Goal: Information Seeking & Learning: Learn about a topic

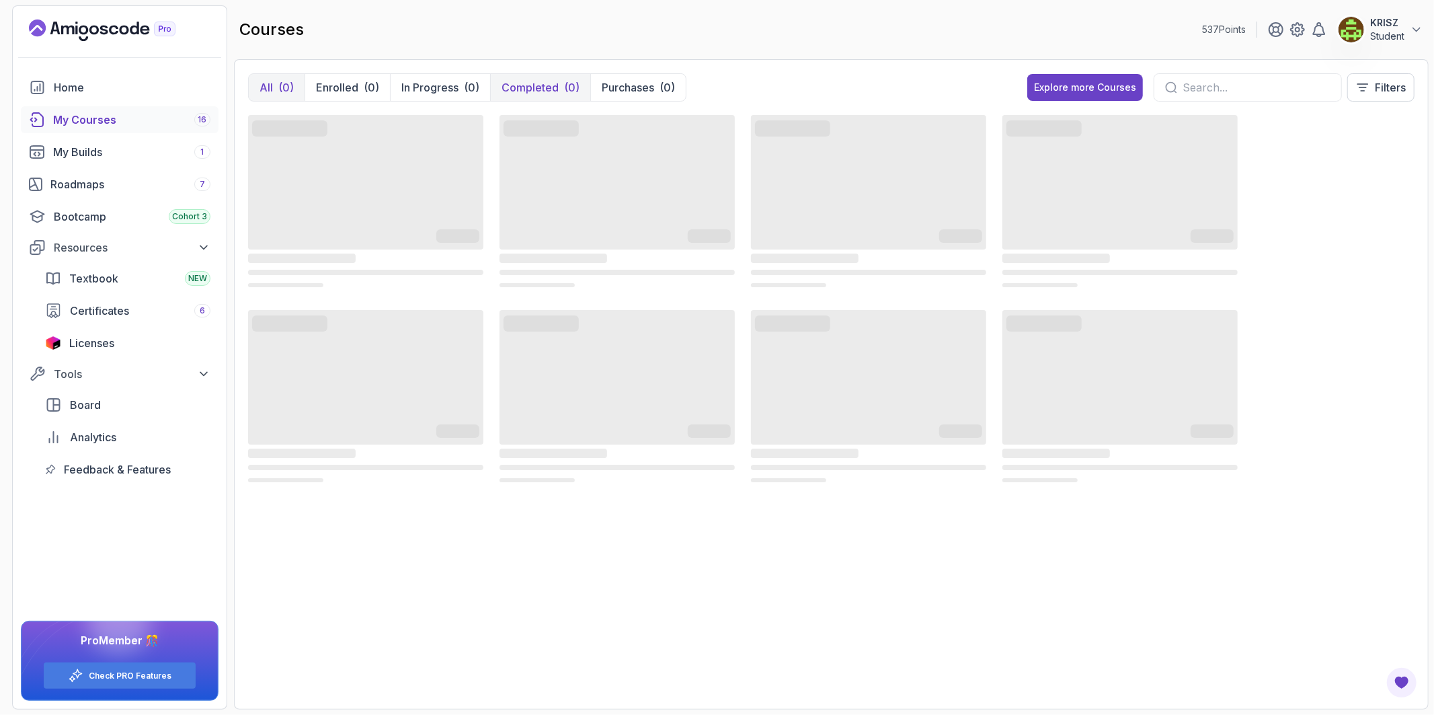
click at [555, 81] on p "Completed" at bounding box center [529, 87] width 57 height 16
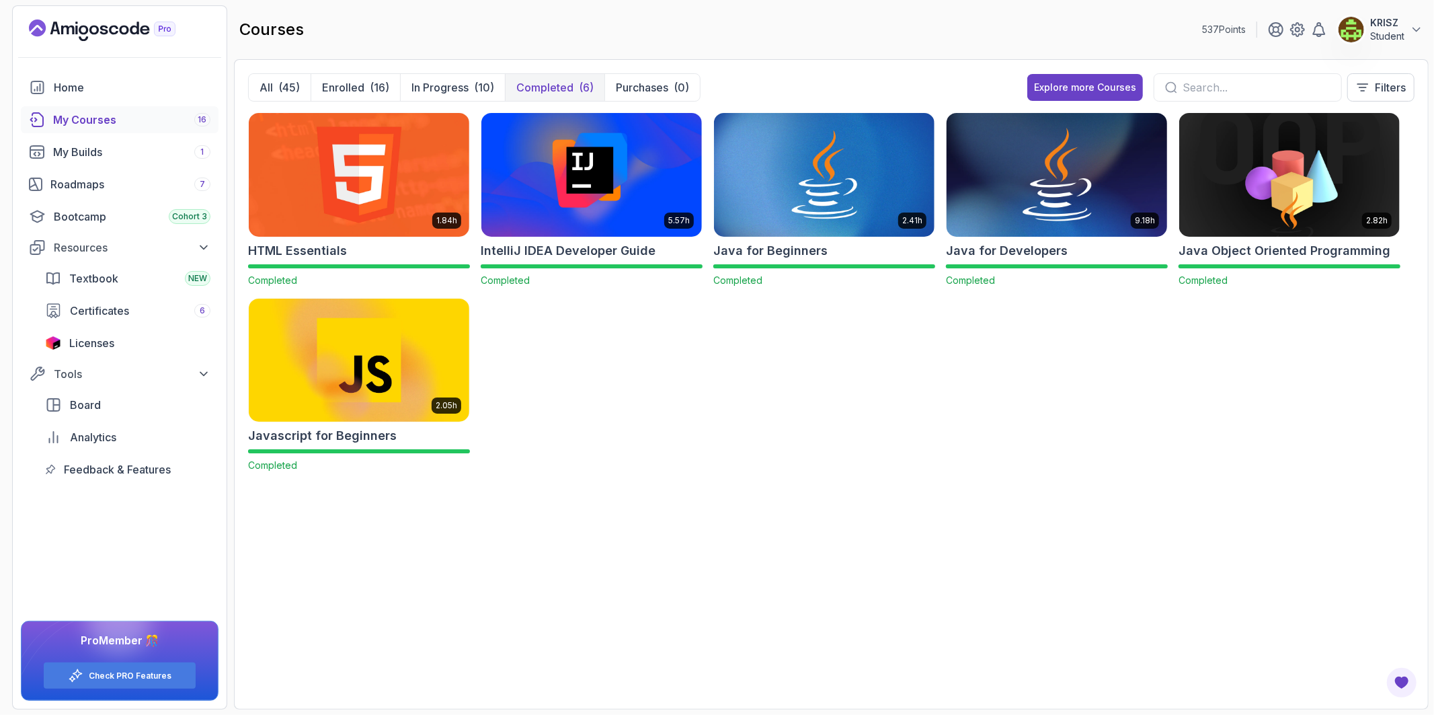
click at [1024, 170] on img at bounding box center [1056, 175] width 231 height 130
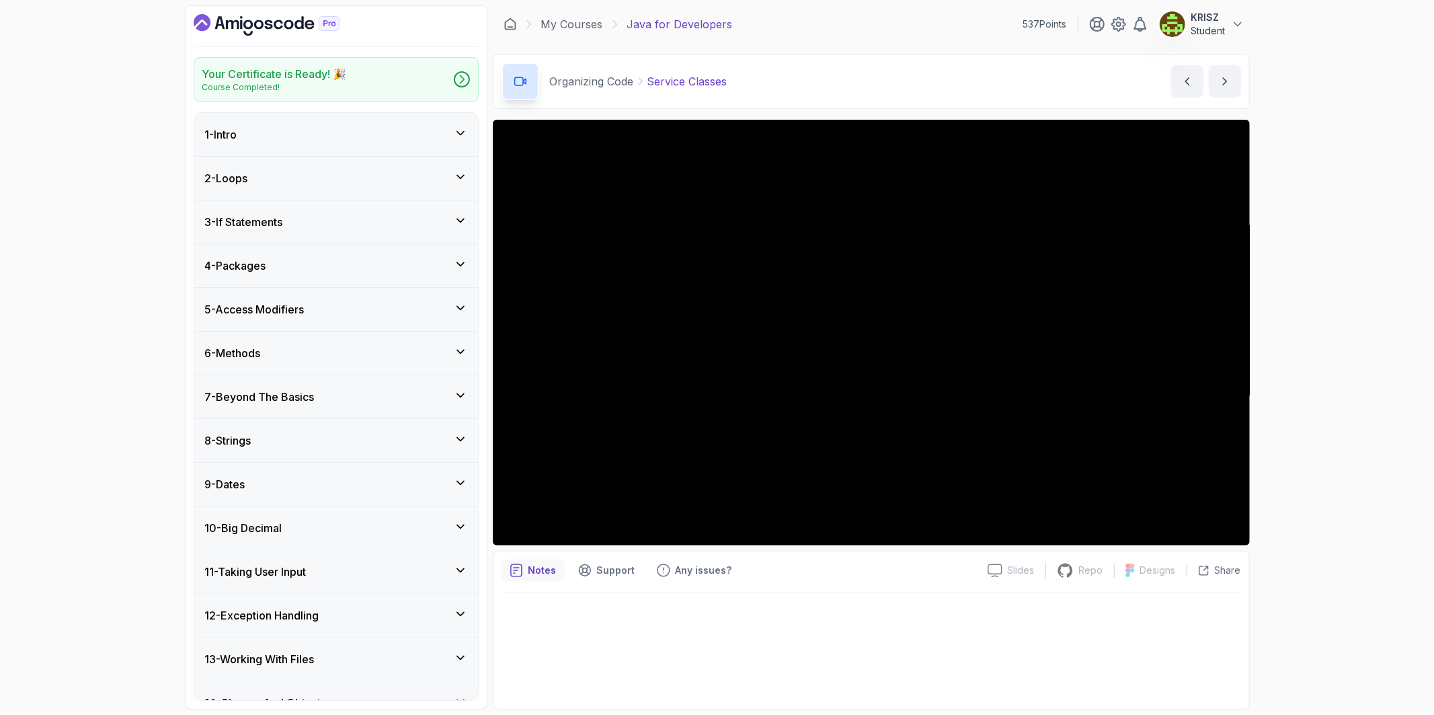
click at [1344, 374] on div "Your Certificate is Ready! 🎉 Course Completed! 1 - Intro 2 - Loops 3 - If State…" at bounding box center [717, 357] width 1434 height 715
click at [1336, 438] on div "Your Certificate is Ready! 🎉 Course Completed! 1 - Intro 2 - Loops 3 - If State…" at bounding box center [717, 357] width 1434 height 715
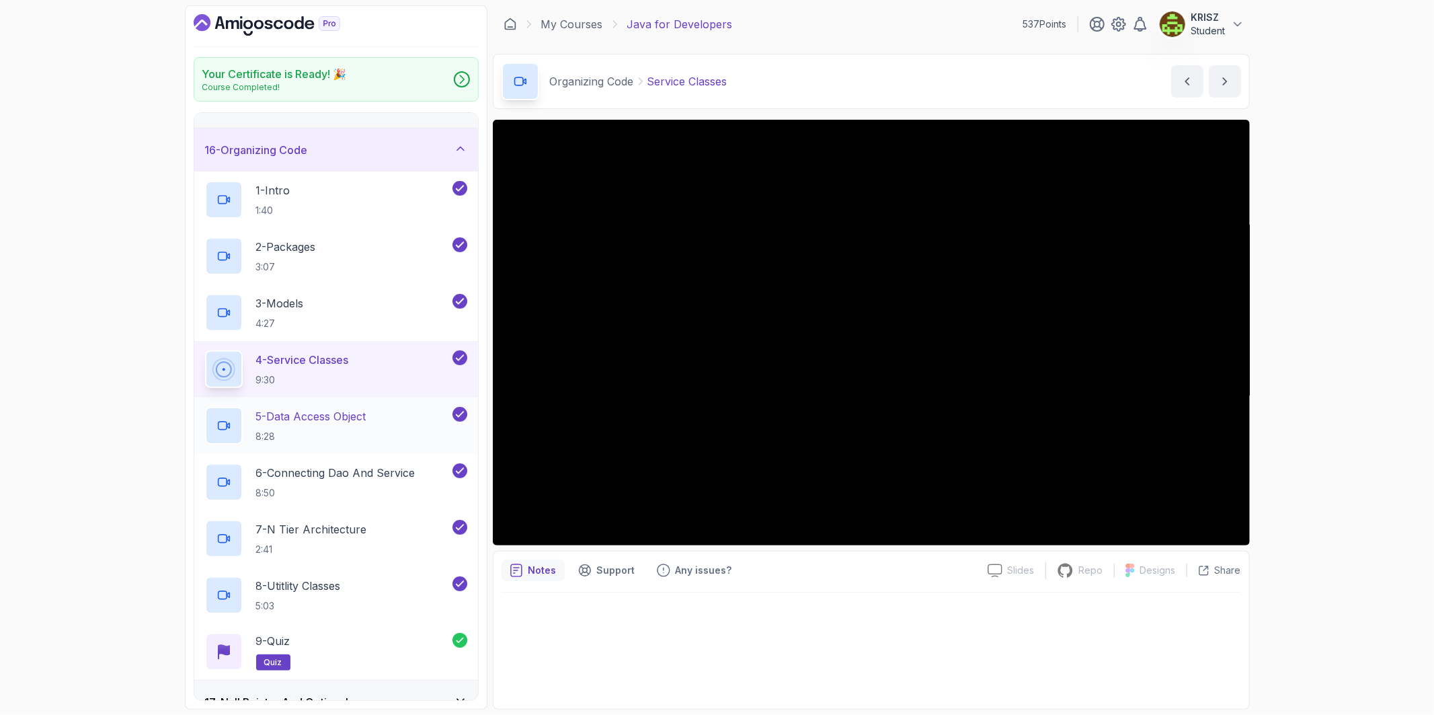
scroll to position [672, 0]
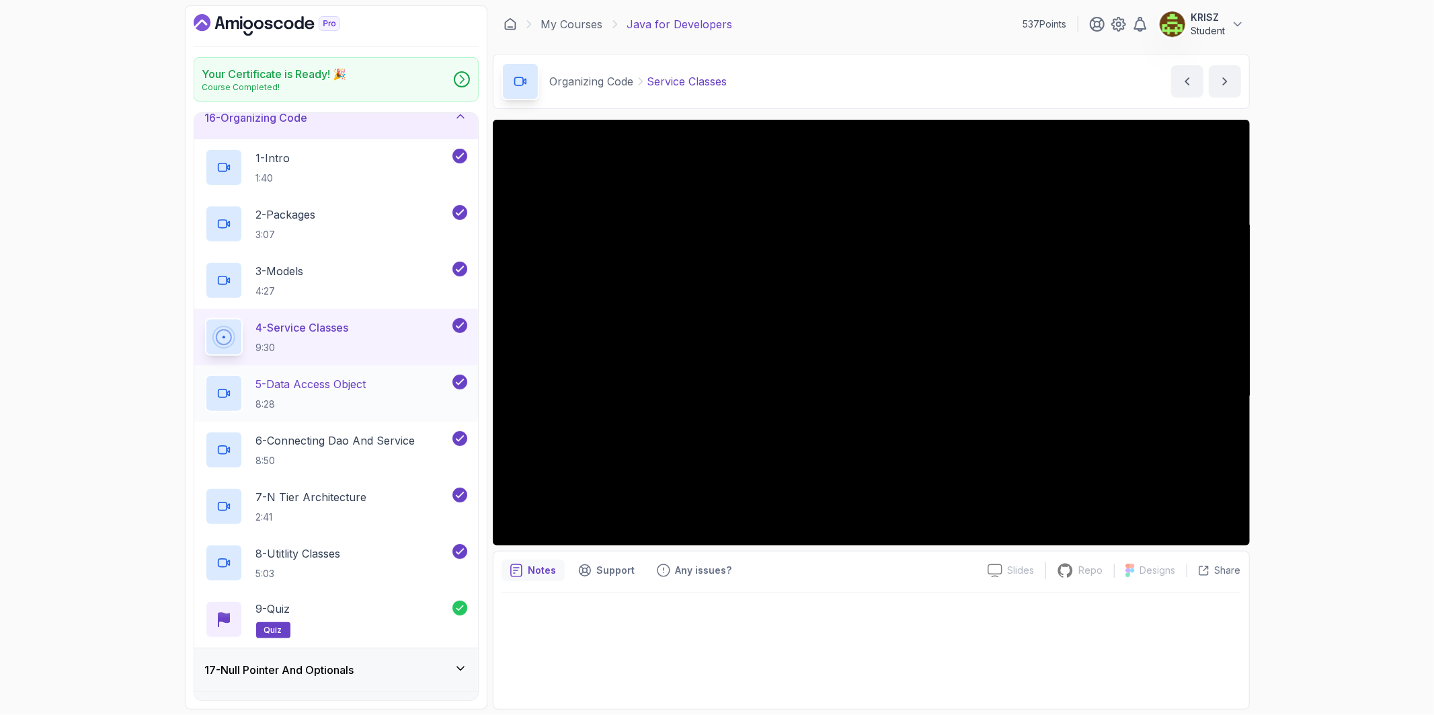
click at [352, 392] on p "5 - Data Access Object" at bounding box center [311, 384] width 110 height 16
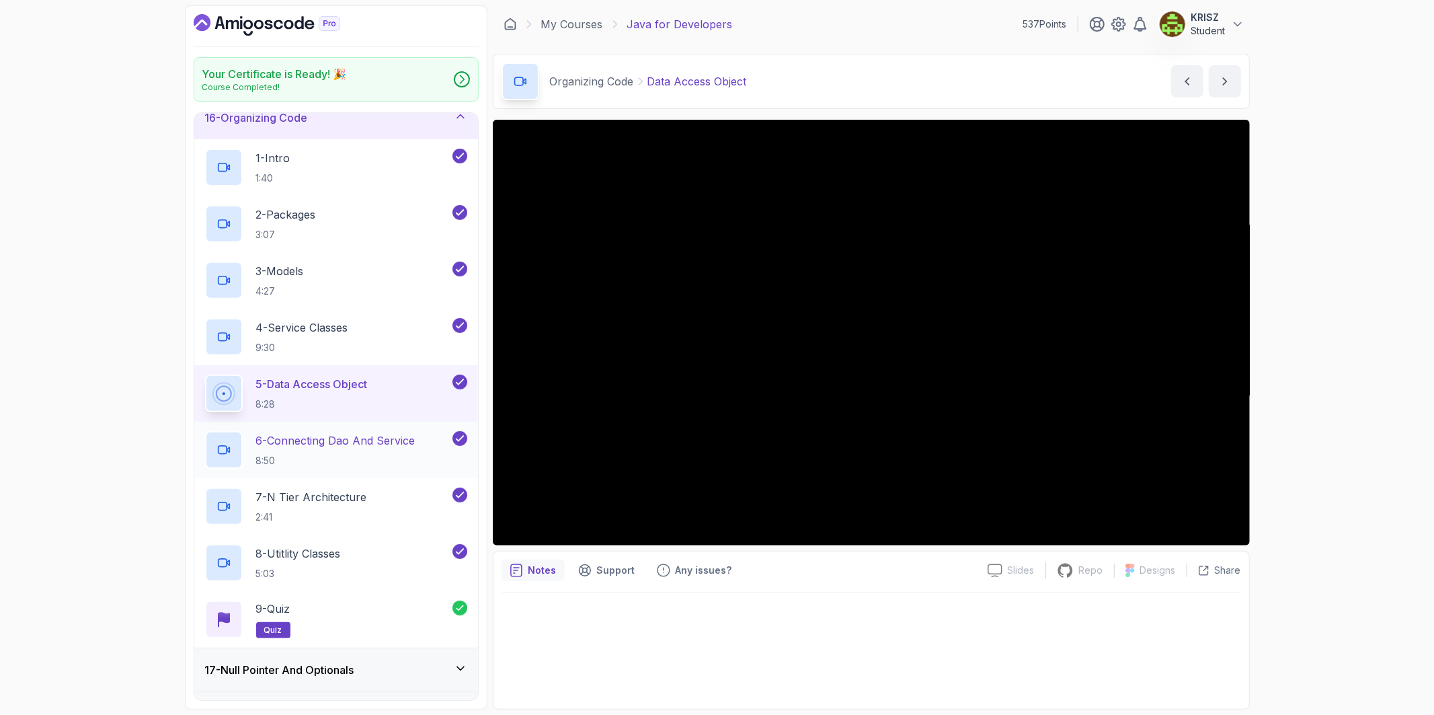
click at [393, 452] on h2 "6 - Connecting Dao And Service 8:50" at bounding box center [335, 449] width 159 height 35
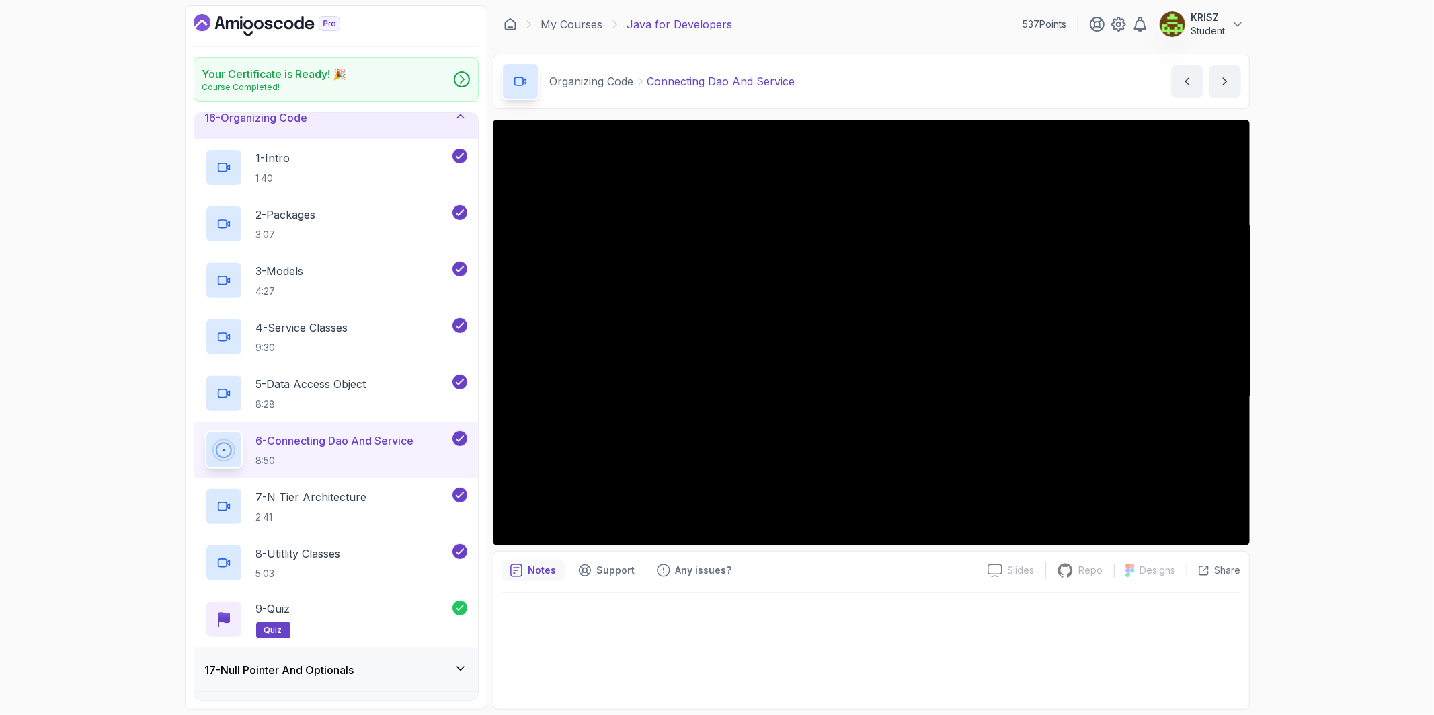
click at [1324, 444] on div "Your Certificate is Ready! 🎉 Course Completed! 1 - Intro 2 - Loops 3 - If State…" at bounding box center [717, 357] width 1434 height 715
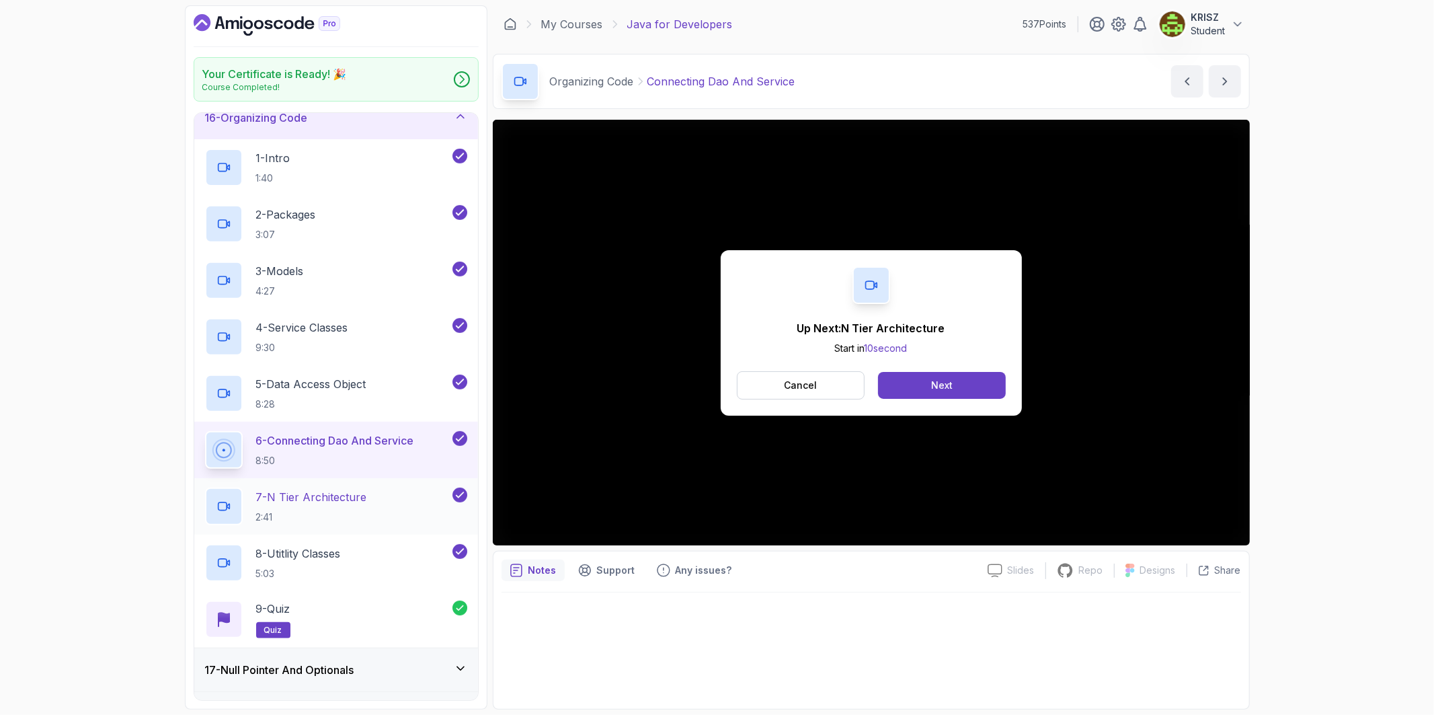
click at [413, 494] on div "7 - N Tier Architecture 2:41" at bounding box center [327, 506] width 245 height 38
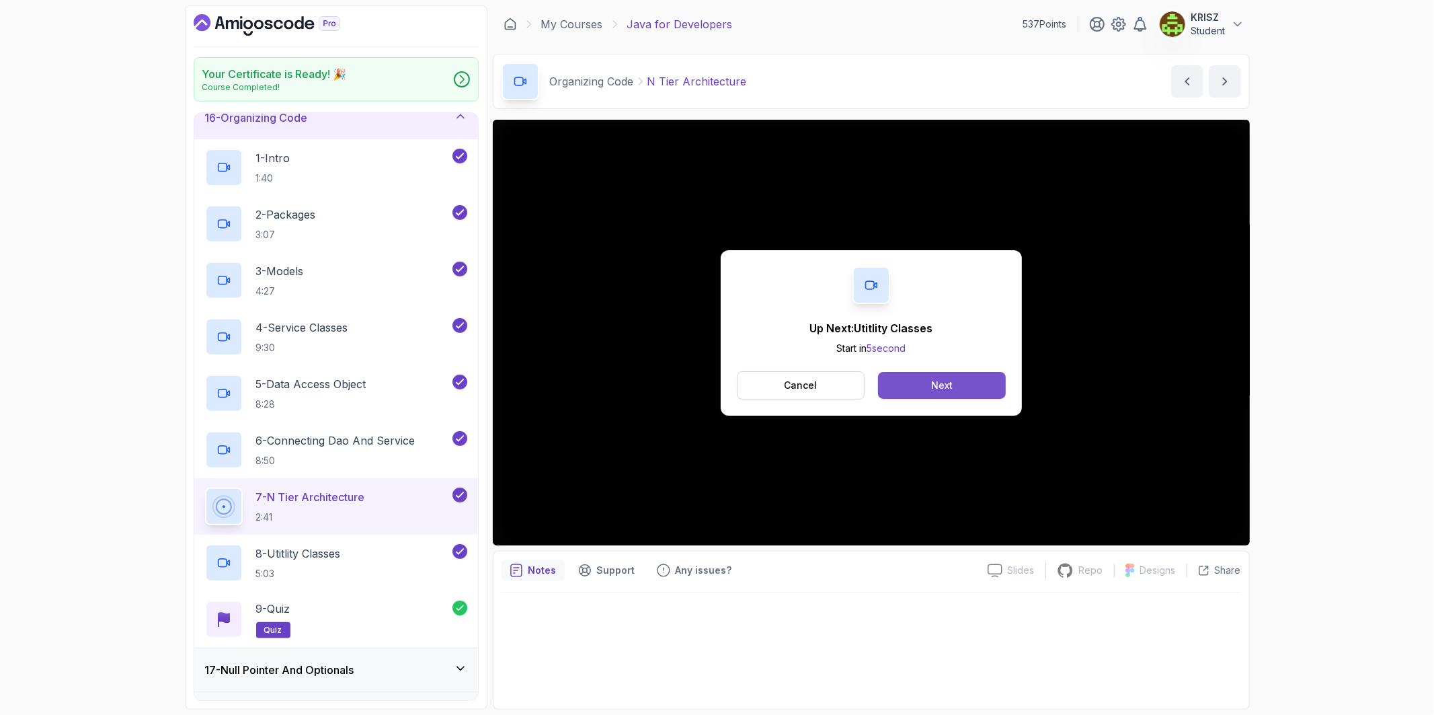
click at [931, 388] on div "Next" at bounding box center [942, 384] width 22 height 13
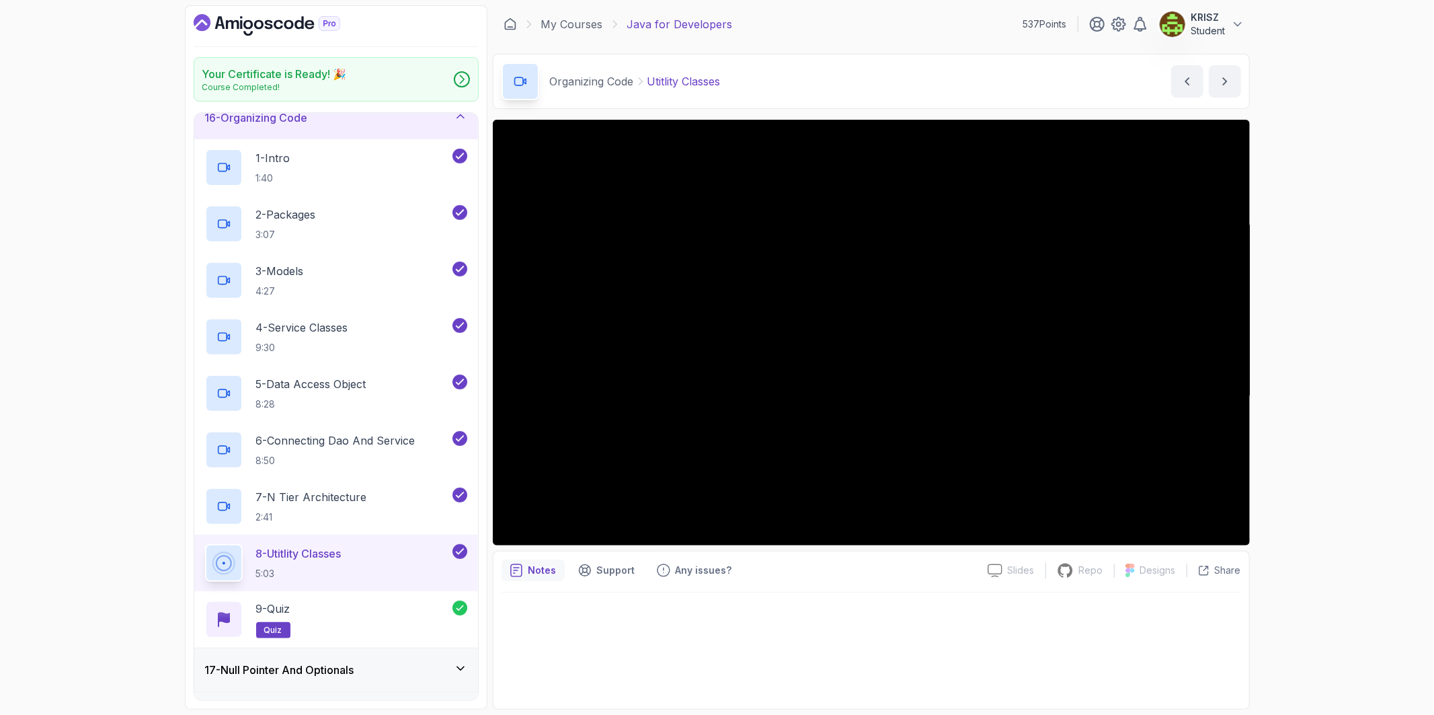
click at [1338, 427] on div "Your Certificate is Ready! 🎉 Course Completed! 1 - Intro 2 - Loops 3 - If State…" at bounding box center [717, 357] width 1434 height 715
click at [311, 623] on div "9 - Quiz quiz" at bounding box center [328, 619] width 247 height 38
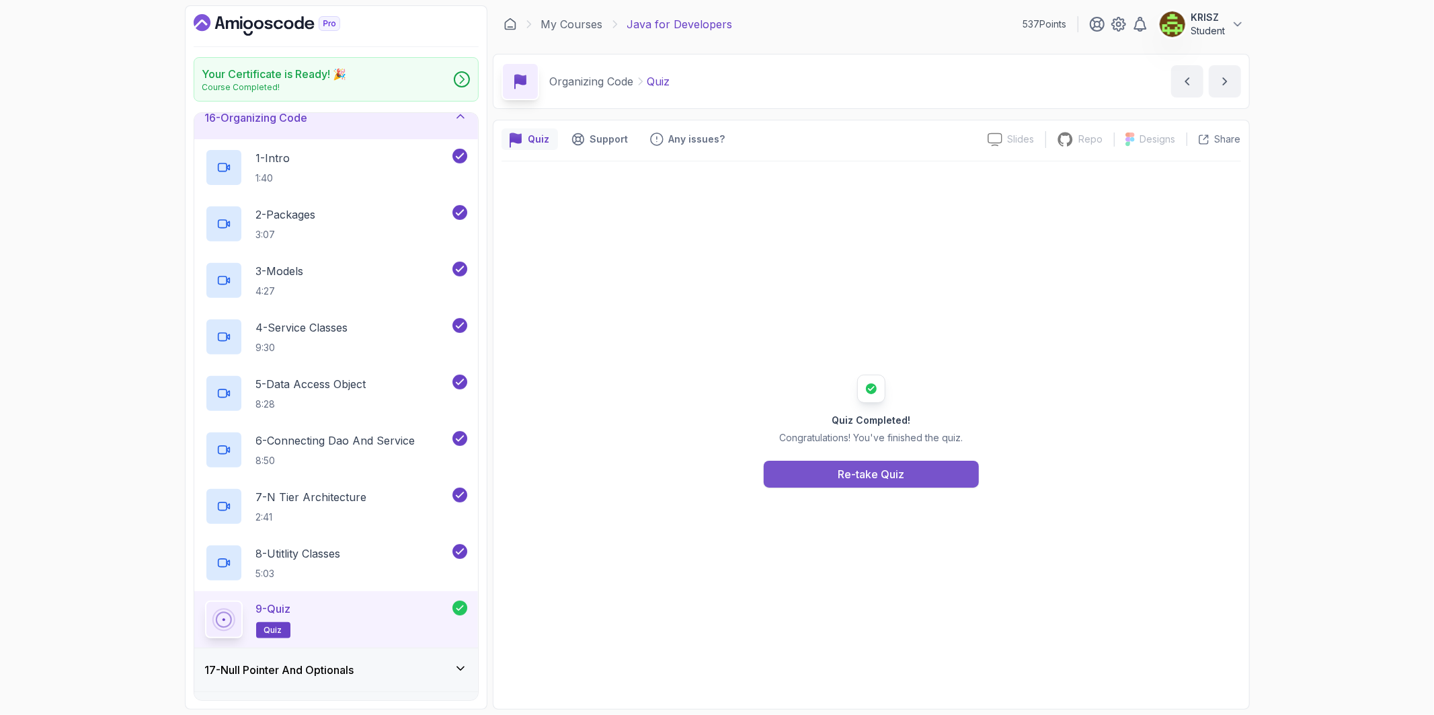
click at [861, 473] on div "Re-take Quiz" at bounding box center [871, 474] width 67 height 16
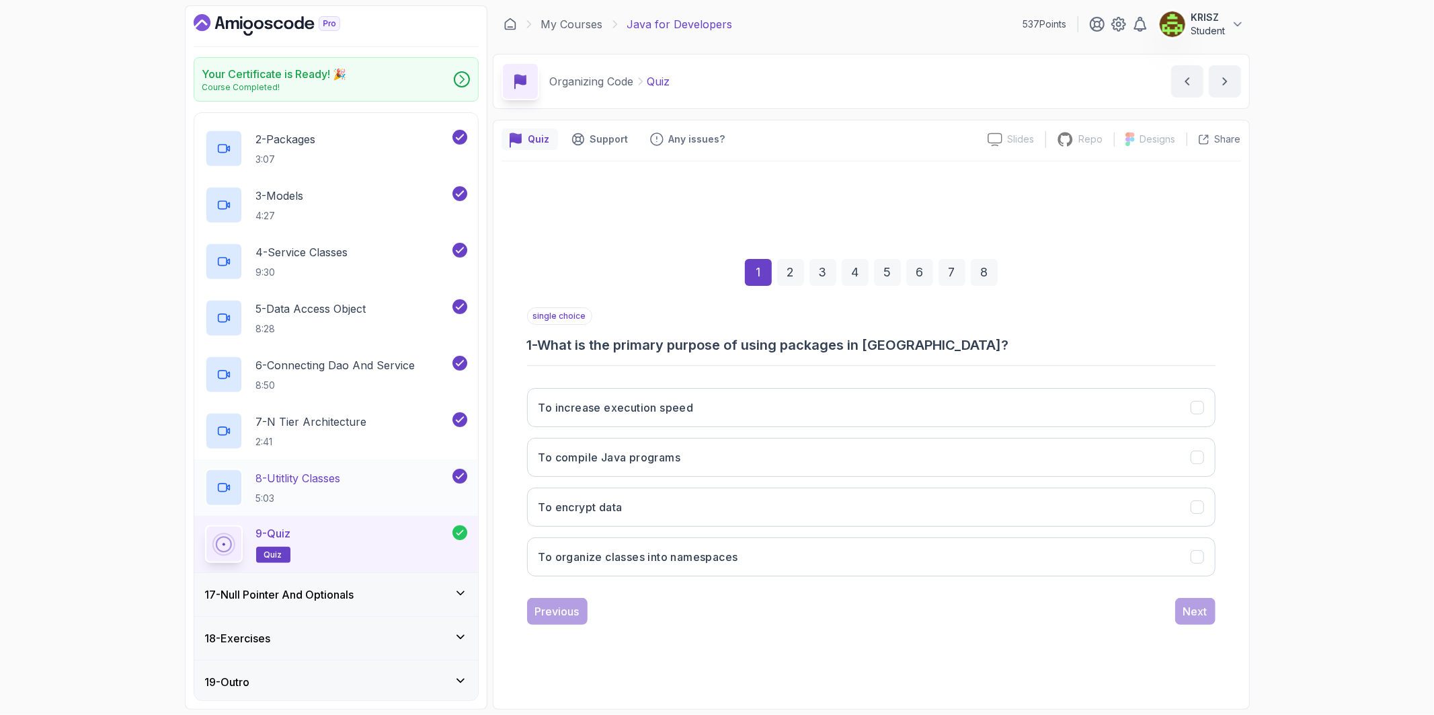
scroll to position [751, 0]
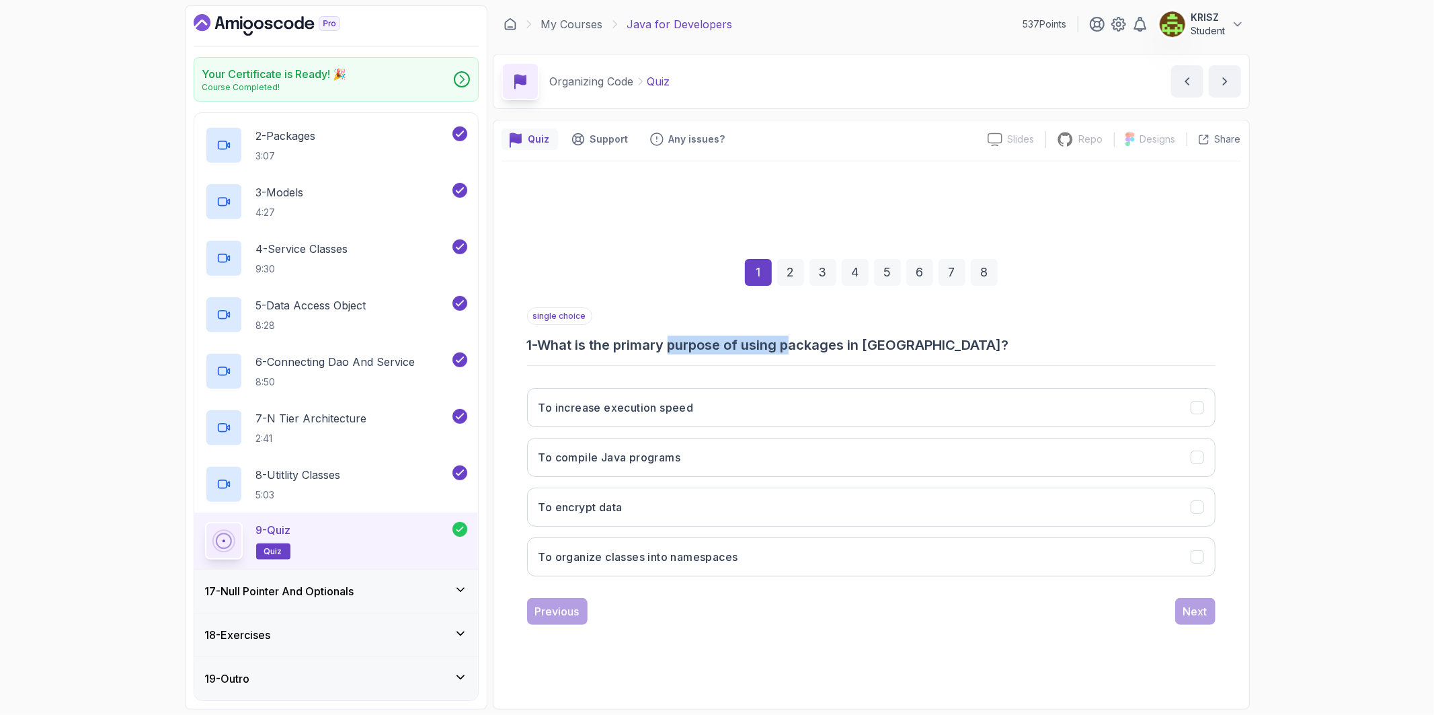
drag, startPoint x: 768, startPoint y: 345, endPoint x: 825, endPoint y: 341, distance: 57.9
click at [821, 343] on h3 "1 - What is the primary purpose of using packages in [GEOGRAPHIC_DATA]?" at bounding box center [871, 344] width 688 height 19
drag, startPoint x: 993, startPoint y: 324, endPoint x: 891, endPoint y: 350, distance: 105.3
click at [965, 328] on div "single choice 1 - What is the primary purpose of using packages in [GEOGRAPHIC_…" at bounding box center [871, 330] width 688 height 47
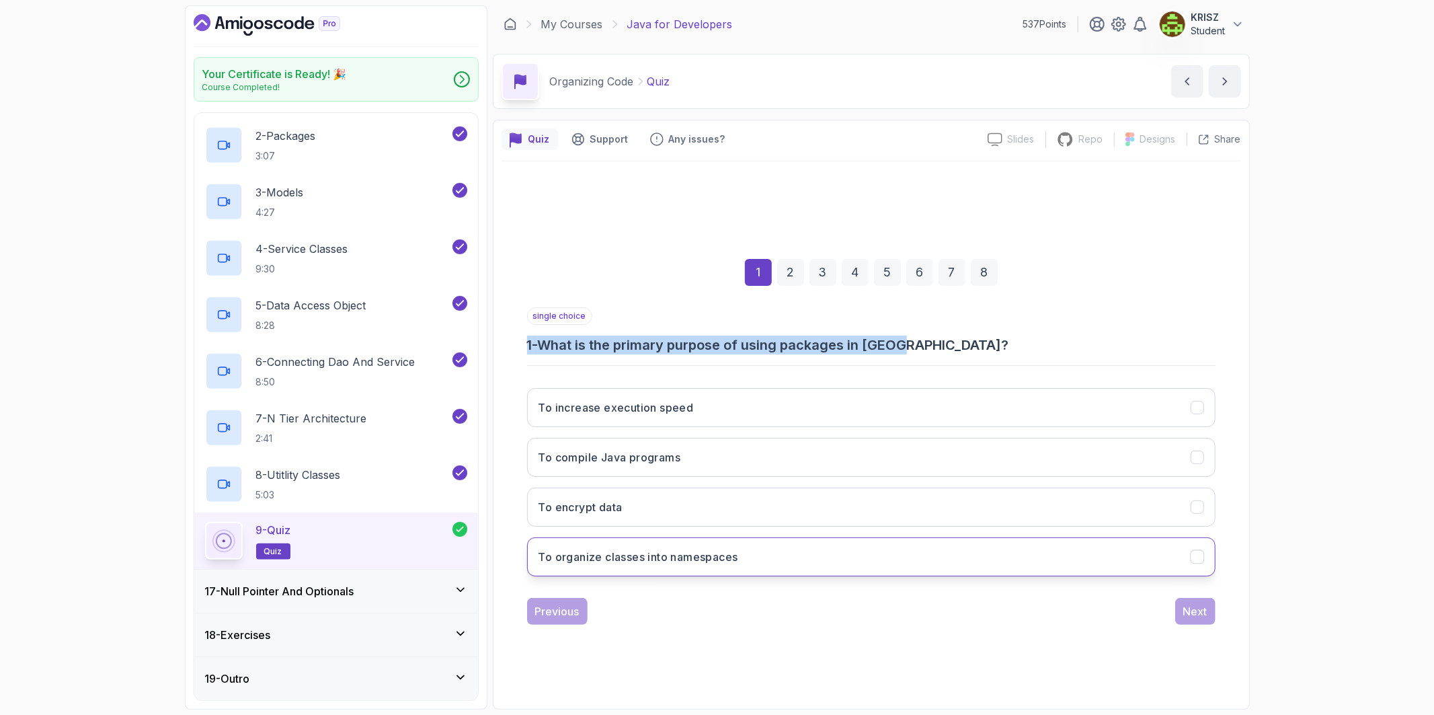
click at [780, 565] on button "To organize classes into namespaces" at bounding box center [871, 556] width 688 height 39
click at [1156, 606] on div "Previous Next" at bounding box center [871, 611] width 688 height 27
drag, startPoint x: 1190, startPoint y: 614, endPoint x: 1179, endPoint y: 613, distance: 11.4
click at [1185, 614] on div "Next" at bounding box center [1195, 611] width 24 height 16
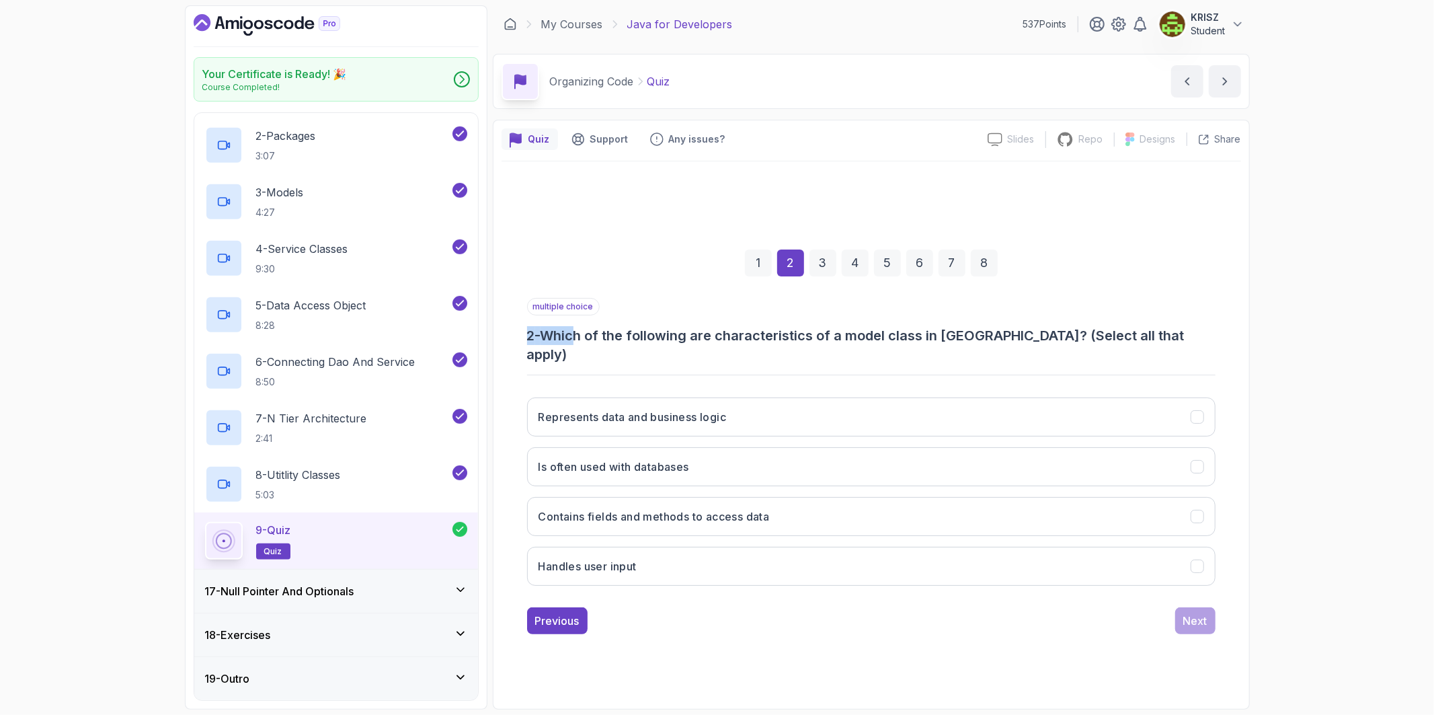
drag, startPoint x: 760, startPoint y: 343, endPoint x: 1052, endPoint y: 318, distance: 292.8
click at [1051, 318] on div "multiple choice 2 - Which of the following are characteristics of a model class…" at bounding box center [871, 331] width 688 height 66
click at [1160, 283] on div "1 2 3 4 5 6 7 8" at bounding box center [871, 263] width 688 height 70
click at [797, 507] on button "Contains fields and methods to access data" at bounding box center [871, 516] width 688 height 39
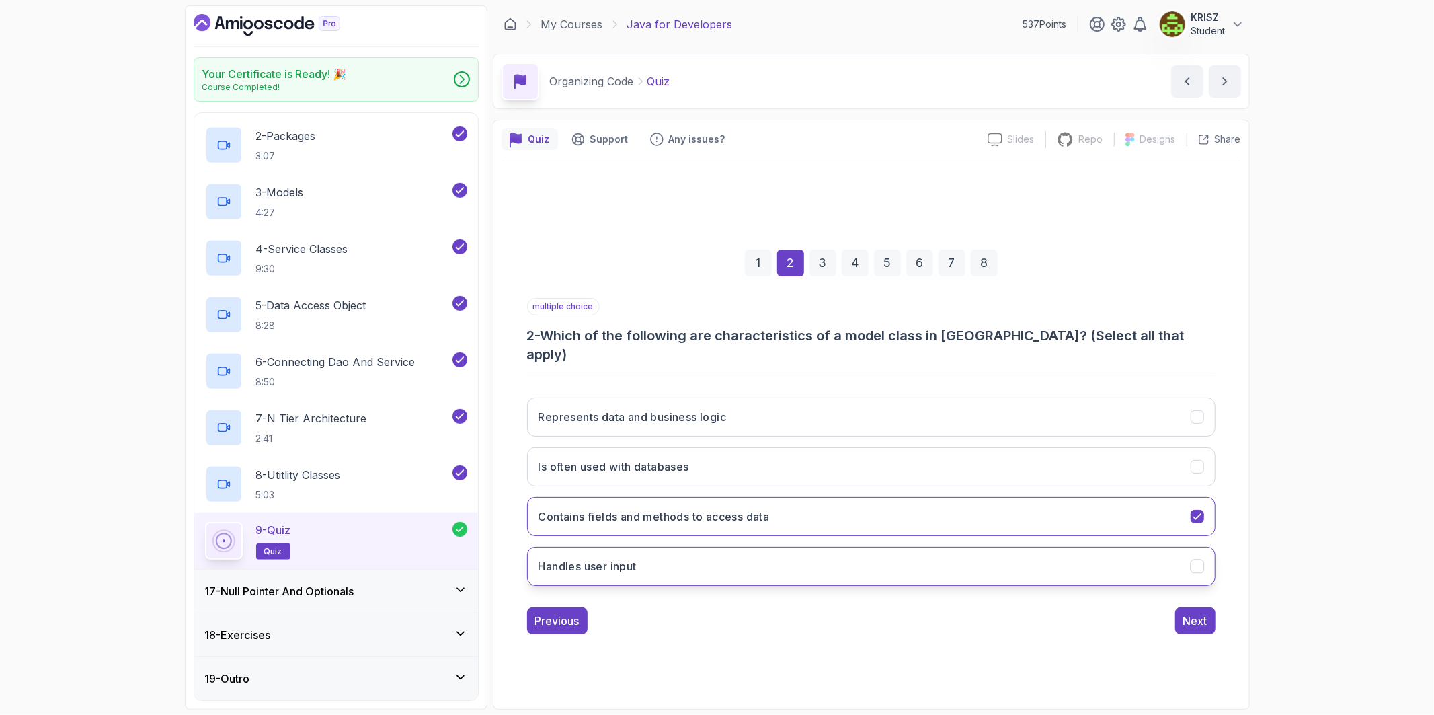
click at [1005, 561] on button "Handles user input" at bounding box center [871, 565] width 688 height 39
click at [1002, 561] on button "Handles user input" at bounding box center [871, 565] width 688 height 39
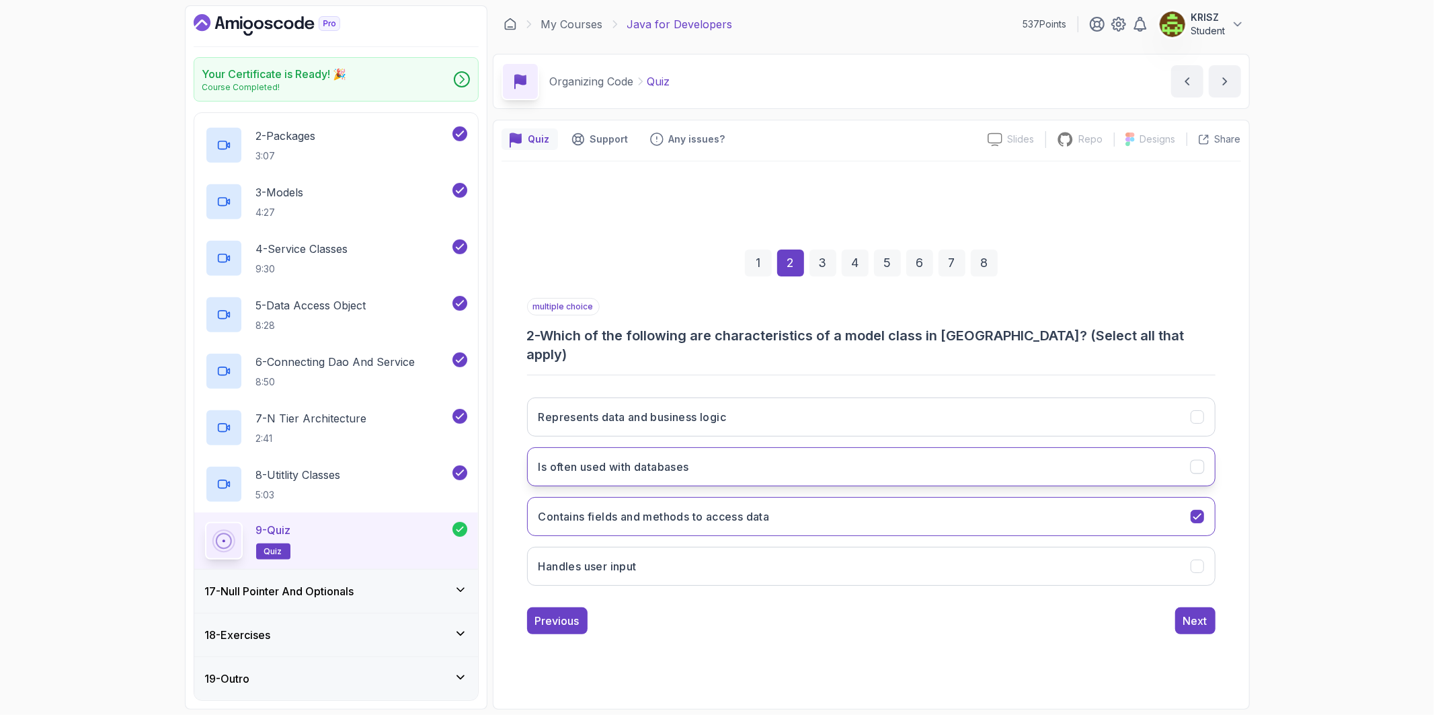
click at [930, 456] on button "Is often used with databases" at bounding box center [871, 466] width 688 height 39
click at [921, 411] on button "Represents data and business logic" at bounding box center [871, 416] width 688 height 39
click at [1192, 614] on div "Next" at bounding box center [1195, 620] width 24 height 16
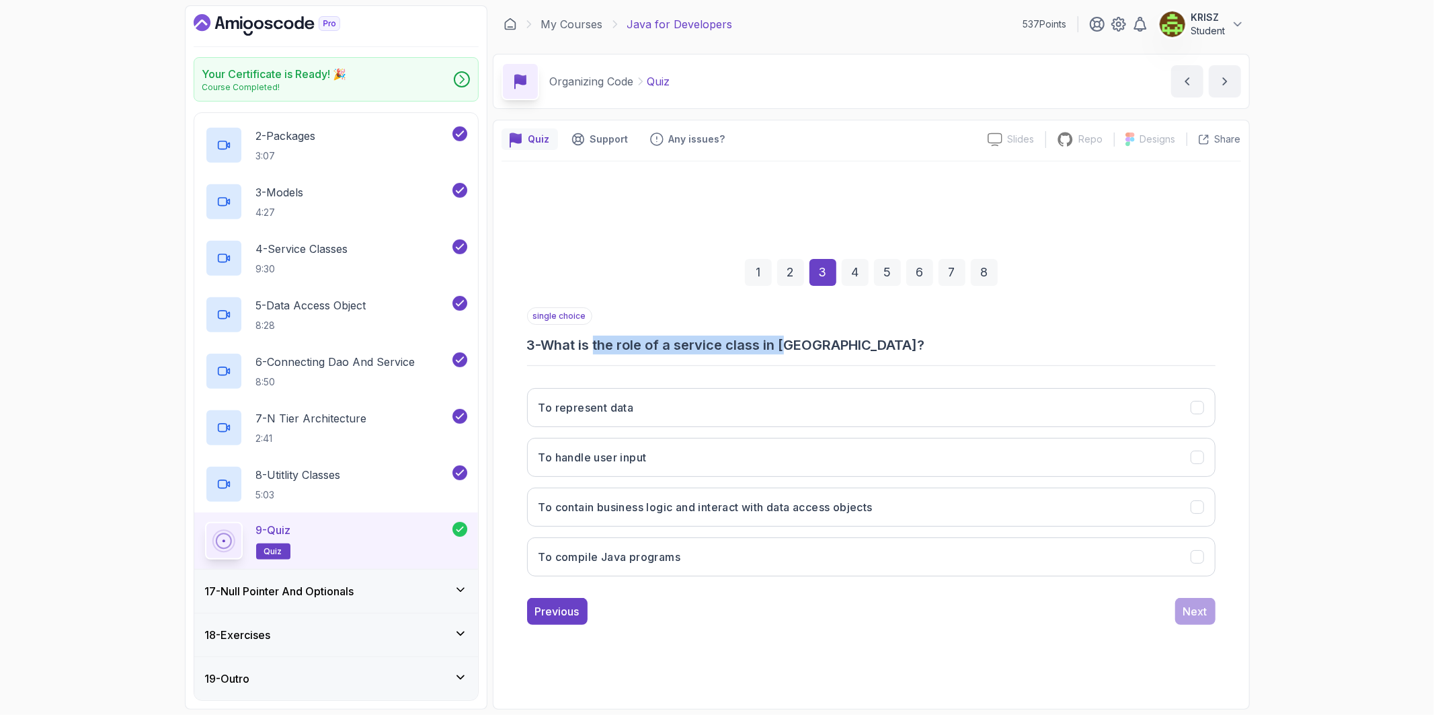
drag, startPoint x: 603, startPoint y: 350, endPoint x: 811, endPoint y: 348, distance: 208.4
click at [798, 348] on h3 "3 - What is the role of a service class in [GEOGRAPHIC_DATA]?" at bounding box center [871, 344] width 688 height 19
click at [885, 336] on h3 "3 - What is the role of a service class in [GEOGRAPHIC_DATA]?" at bounding box center [871, 344] width 688 height 19
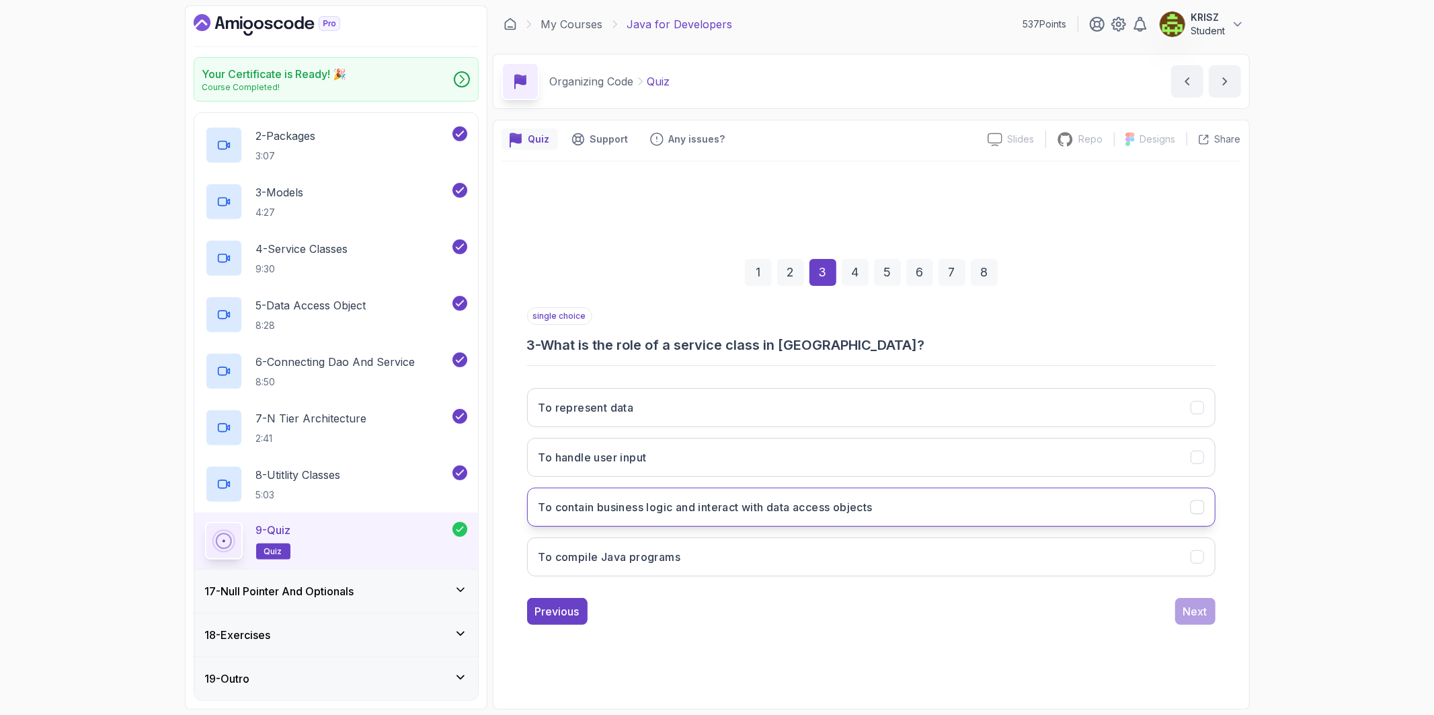
drag, startPoint x: 693, startPoint y: 495, endPoint x: 750, endPoint y: 502, distance: 57.6
click at [695, 495] on button "To contain business logic and interact with data access objects" at bounding box center [871, 506] width 688 height 39
click at [1188, 609] on div "Next" at bounding box center [1195, 611] width 24 height 16
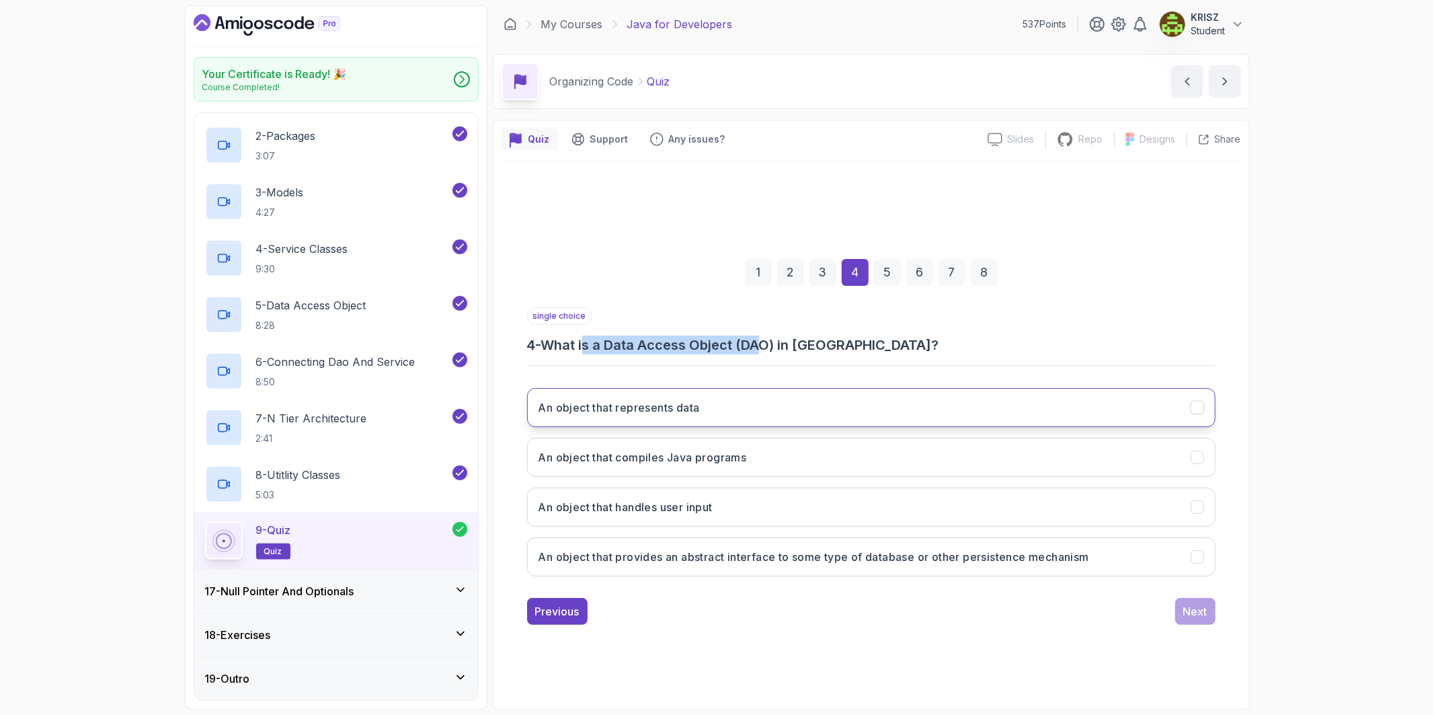
drag, startPoint x: 639, startPoint y: 348, endPoint x: 807, endPoint y: 399, distance: 175.8
click at [770, 339] on h3 "4 - What is a Data Access Object (DAO) in [GEOGRAPHIC_DATA]?" at bounding box center [871, 344] width 688 height 19
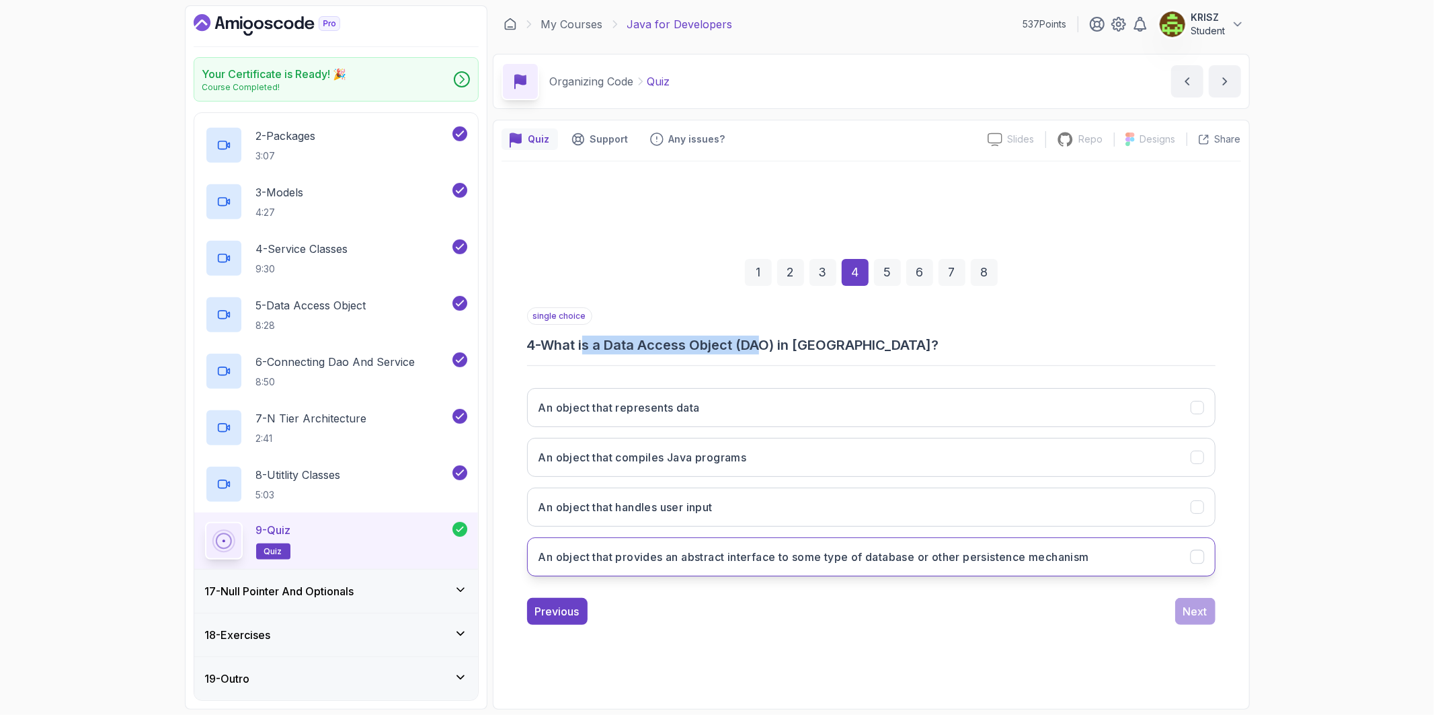
drag, startPoint x: 955, startPoint y: 562, endPoint x: 1005, endPoint y: 573, distance: 50.9
click at [965, 565] on h3 "An object that provides an abstract interface to some type of database or other…" at bounding box center [813, 556] width 551 height 16
click at [1207, 612] on button "Next" at bounding box center [1195, 611] width 40 height 27
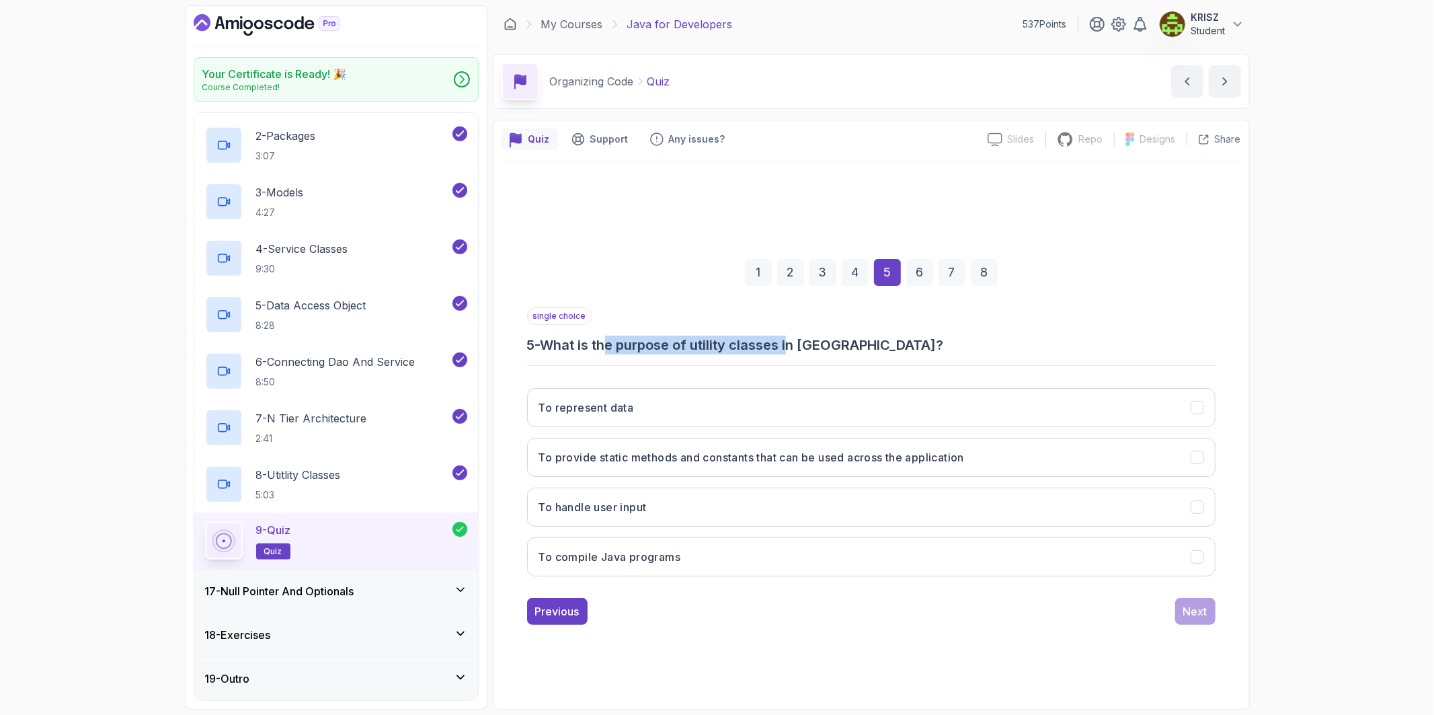
drag, startPoint x: 628, startPoint y: 347, endPoint x: 804, endPoint y: 345, distance: 175.4
click at [801, 345] on h3 "5 - What is the purpose of utility classes in [GEOGRAPHIC_DATA]?" at bounding box center [871, 344] width 688 height 19
drag, startPoint x: 989, startPoint y: 445, endPoint x: 1028, endPoint y: 477, distance: 50.6
click at [991, 446] on button "To provide static methods and constants that can be used across the application" at bounding box center [871, 457] width 688 height 39
drag, startPoint x: 1184, startPoint y: 613, endPoint x: 1170, endPoint y: 605, distance: 15.7
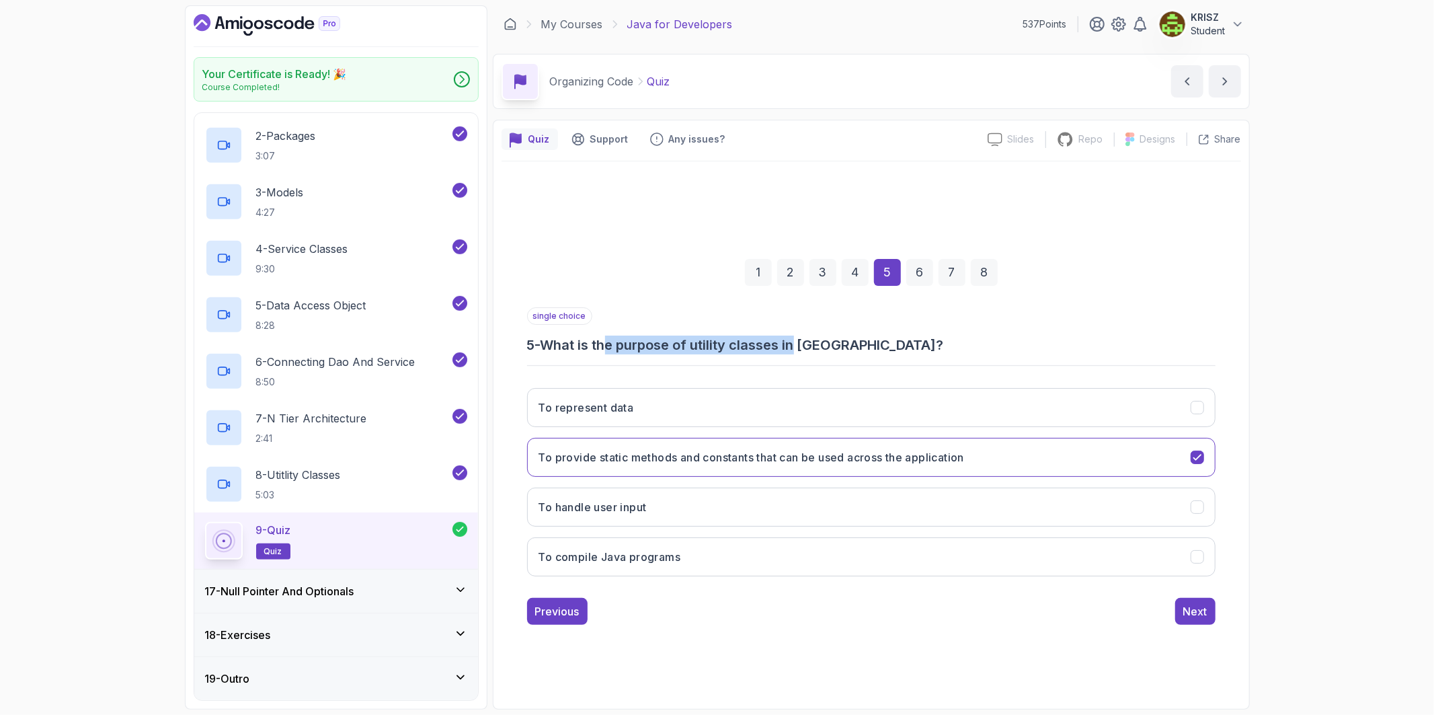
click at [1183, 613] on div "Next" at bounding box center [1195, 611] width 24 height 16
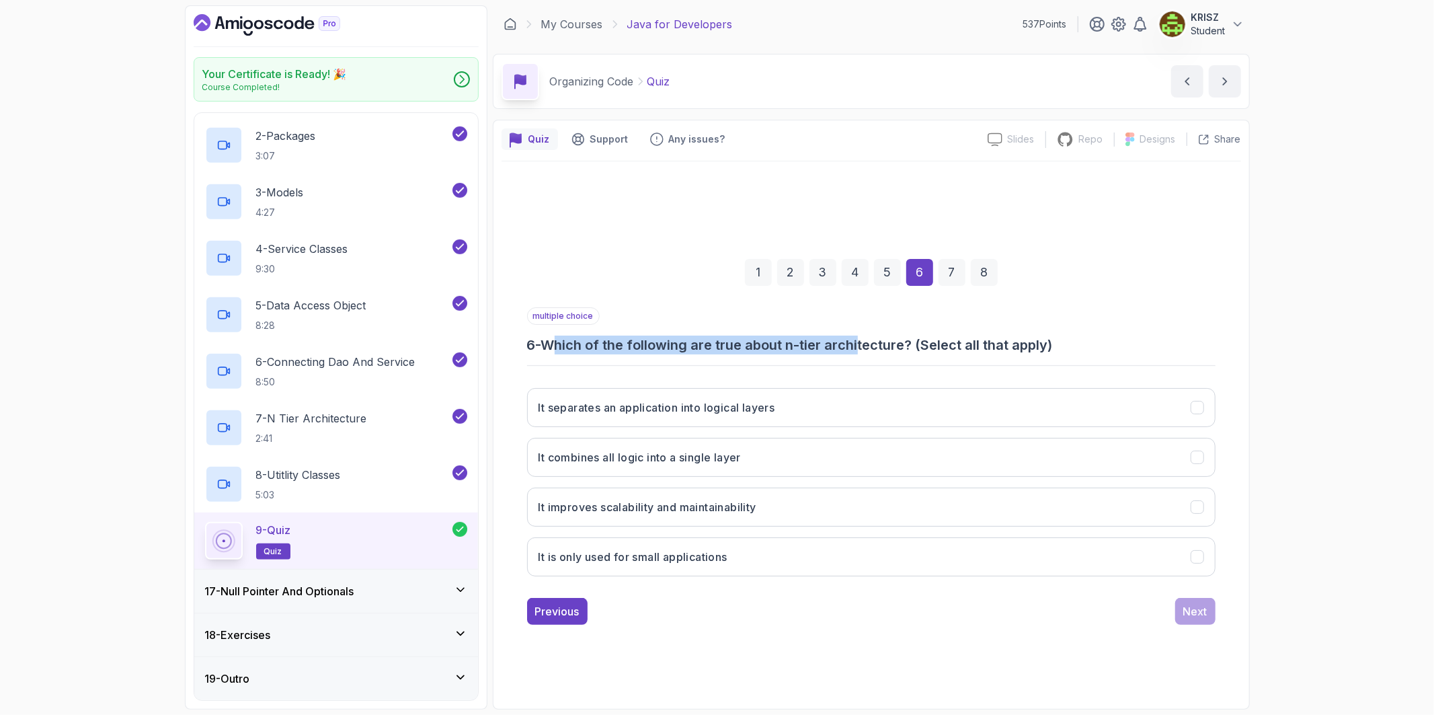
drag, startPoint x: 599, startPoint y: 346, endPoint x: 871, endPoint y: 346, distance: 272.2
click at [868, 347] on h3 "6 - Which of the following are true about n-tier architecture? (Select all that…" at bounding box center [871, 344] width 688 height 19
drag, startPoint x: 804, startPoint y: 311, endPoint x: 774, endPoint y: 317, distance: 30.2
click at [803, 311] on div "multiple choice 6 - Which of the following are true about n-tier architecture? …" at bounding box center [871, 330] width 688 height 47
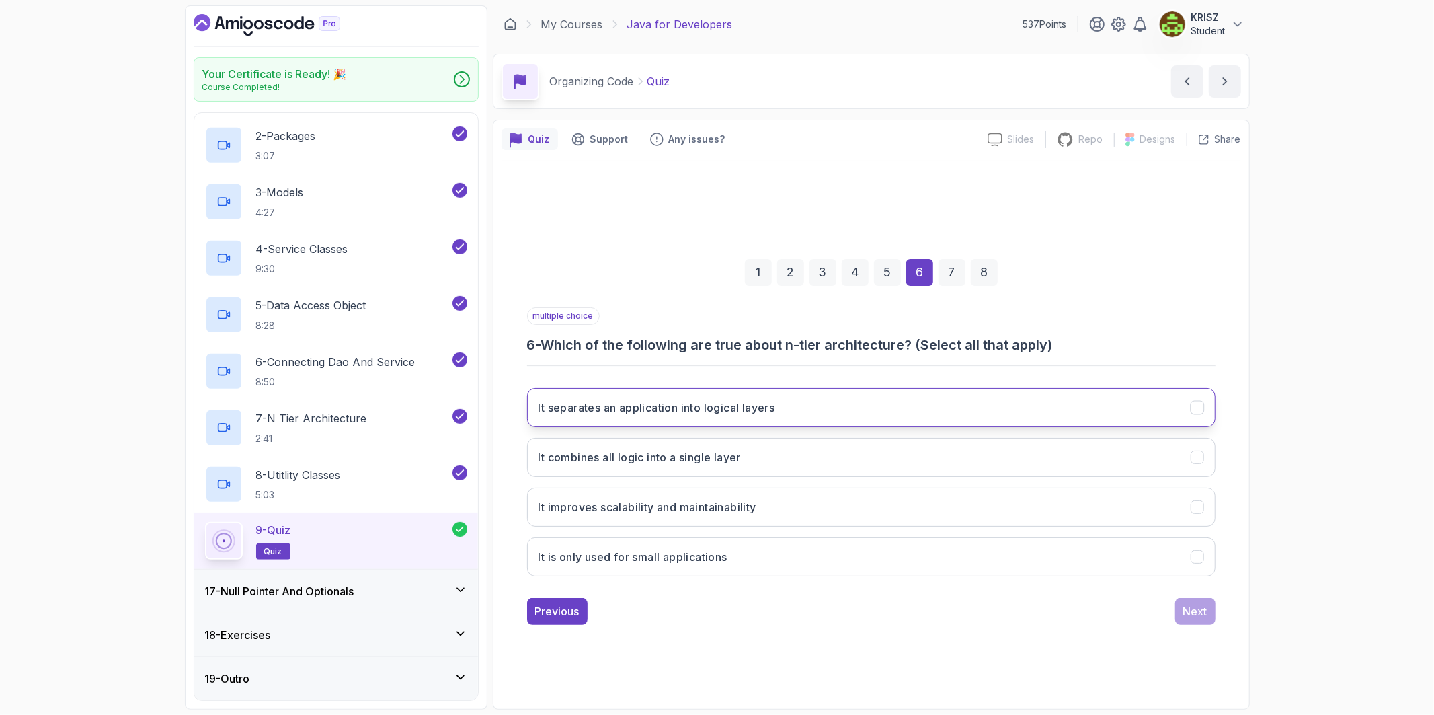
click at [701, 410] on h3 "It separates an application into logical layers" at bounding box center [656, 407] width 237 height 16
click at [694, 501] on h3 "It improves scalability and maintainability" at bounding box center [647, 507] width 218 height 16
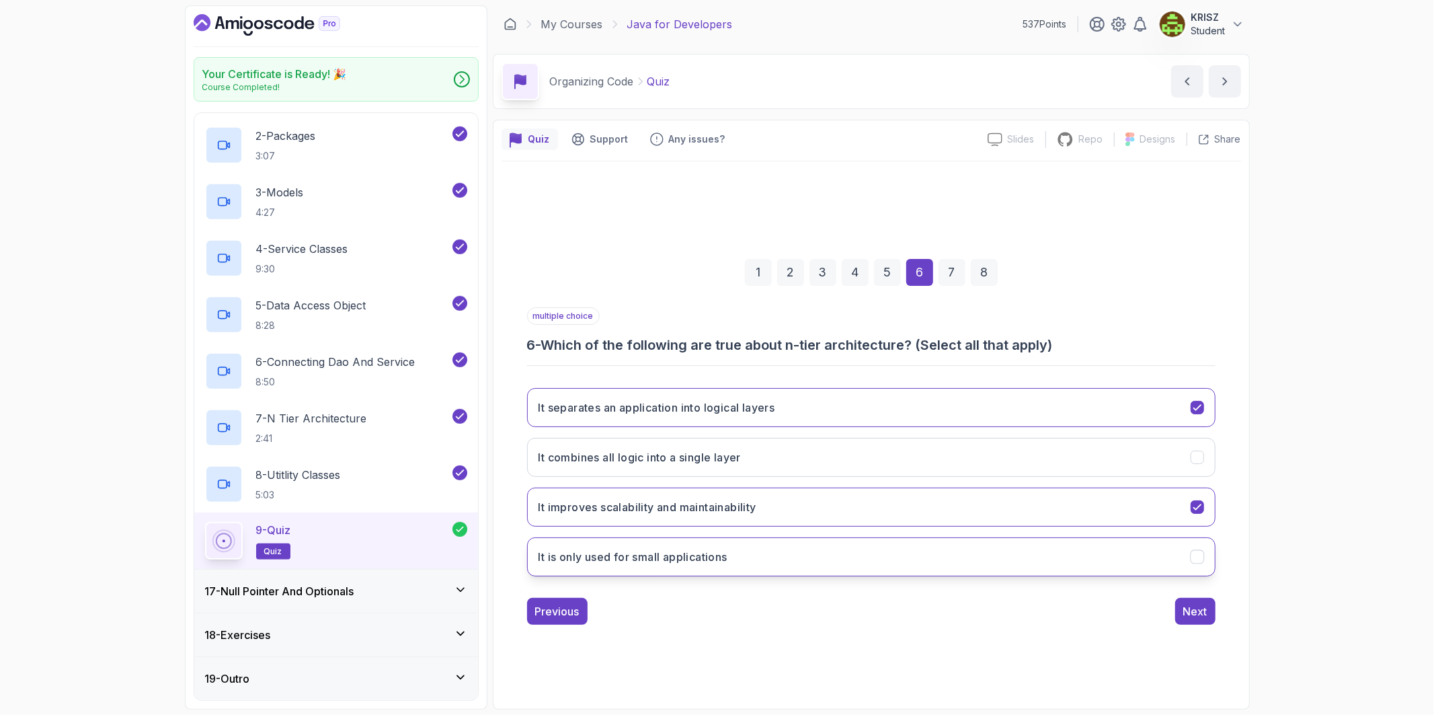
drag, startPoint x: 799, startPoint y: 555, endPoint x: 807, endPoint y: 555, distance: 8.1
click at [801, 555] on button "It is only used for small applications" at bounding box center [871, 556] width 688 height 39
click at [1128, 565] on button "It is only used for small applications" at bounding box center [871, 556] width 688 height 39
click at [1194, 604] on div "Next" at bounding box center [1195, 611] width 24 height 16
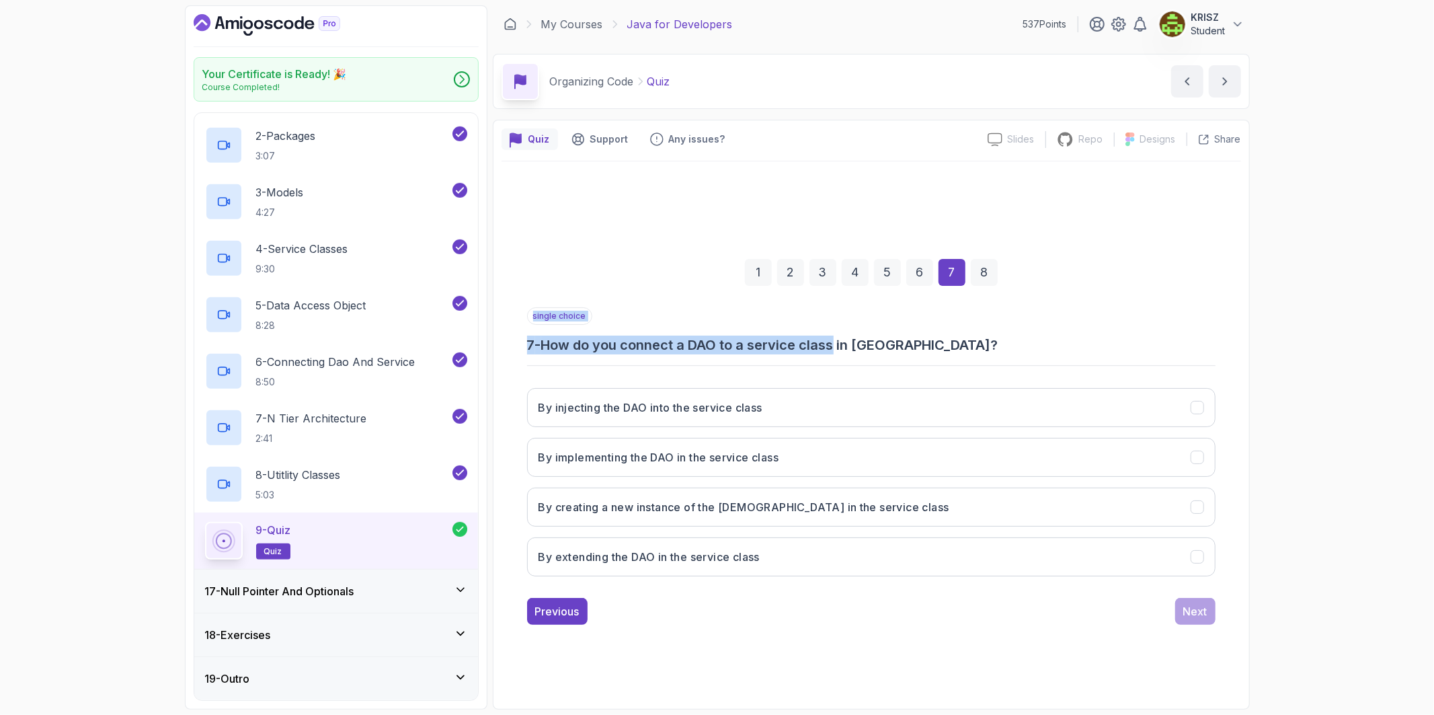
drag, startPoint x: 665, startPoint y: 356, endPoint x: 838, endPoint y: 353, distance: 172.8
click at [838, 353] on div "single choice 7 - How do you connect a DAO to a service class in [GEOGRAPHIC_DA…" at bounding box center [871, 447] width 688 height 280
drag, startPoint x: 739, startPoint y: 348, endPoint x: 731, endPoint y: 350, distance: 9.0
click at [738, 348] on h3 "7 - How do you connect a DAO to a service class in [GEOGRAPHIC_DATA]?" at bounding box center [871, 344] width 688 height 19
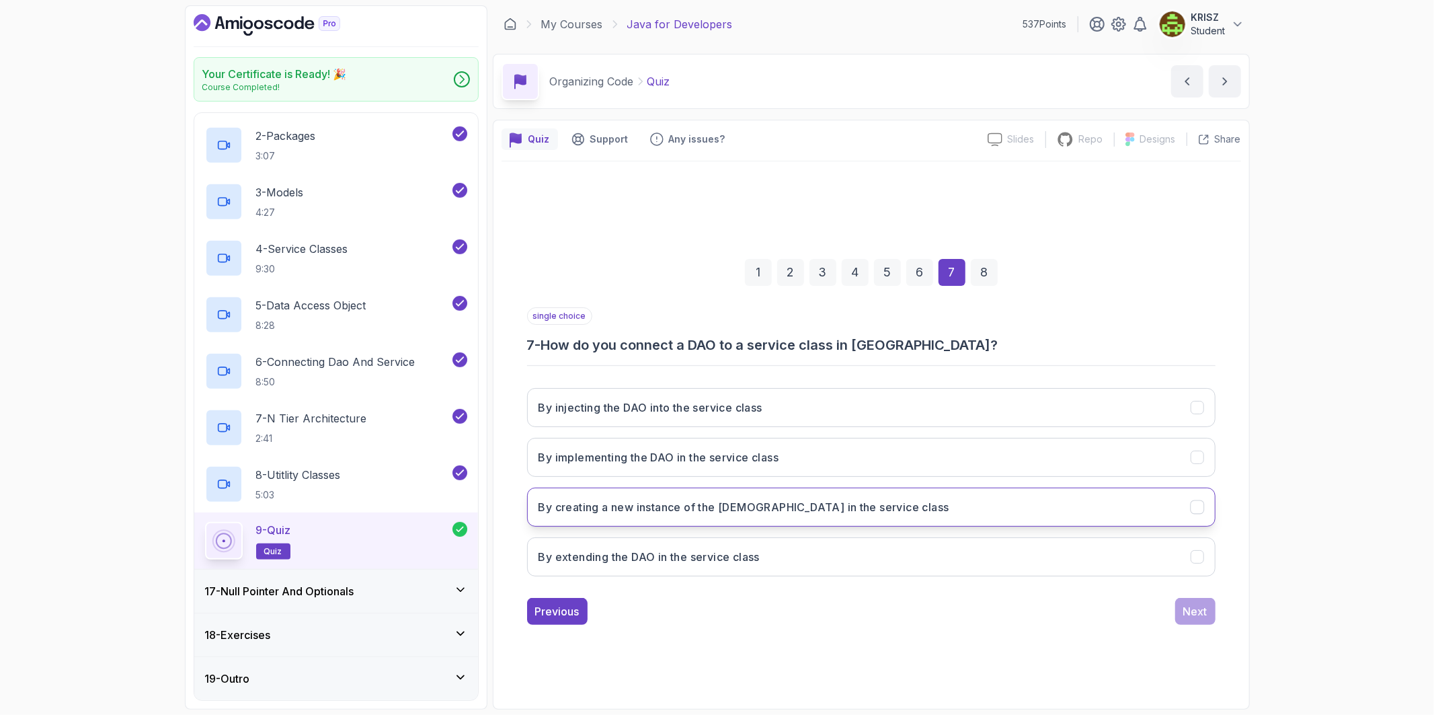
click at [821, 504] on h3 "By creating a new instance of the [DEMOGRAPHIC_DATA] in the service class" at bounding box center [743, 507] width 411 height 16
click at [1196, 604] on div "Next" at bounding box center [1195, 611] width 24 height 16
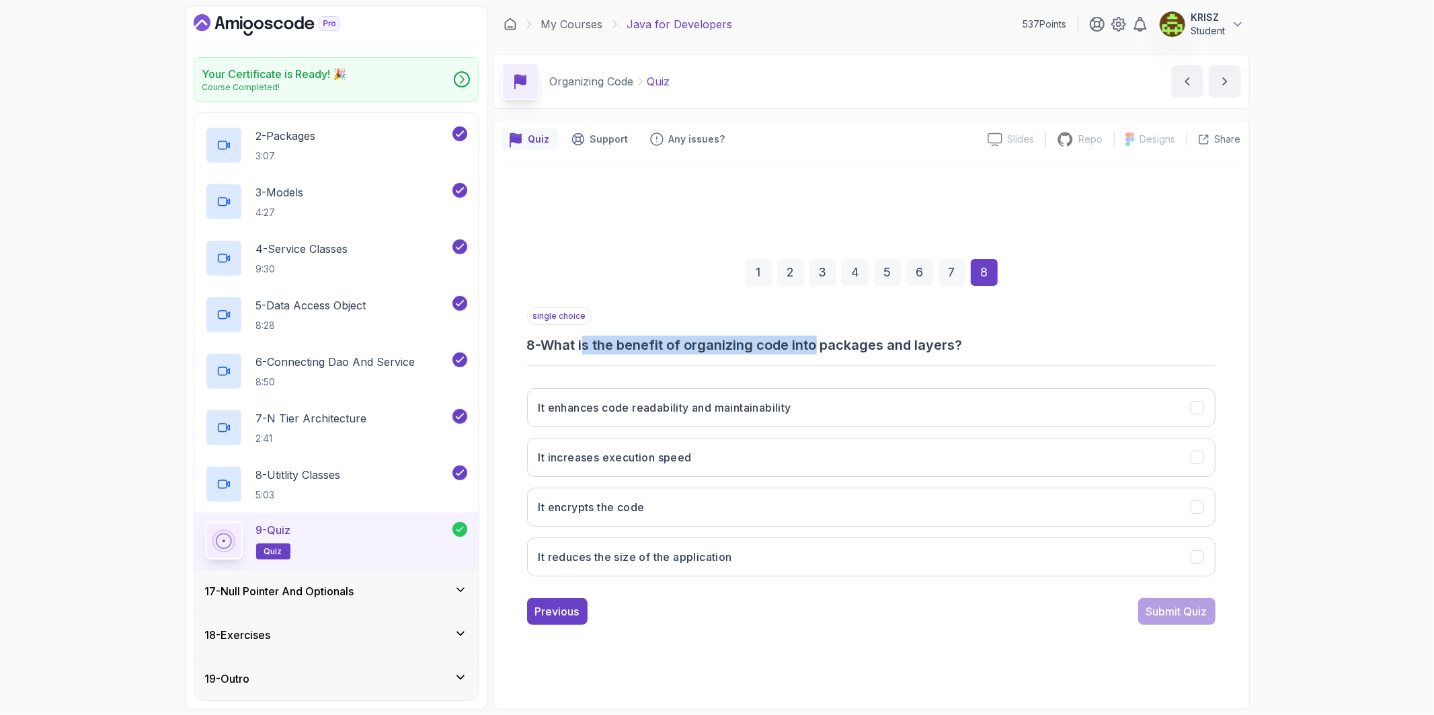
drag, startPoint x: 589, startPoint y: 344, endPoint x: 821, endPoint y: 337, distance: 231.3
click at [821, 337] on h3 "8 - What is the benefit of organizing code into packages and layers?" at bounding box center [871, 344] width 688 height 19
click at [786, 417] on button "It enhances code readability and maintainability" at bounding box center [871, 407] width 688 height 39
click at [1170, 616] on div "Submit Quiz" at bounding box center [1176, 611] width 61 height 16
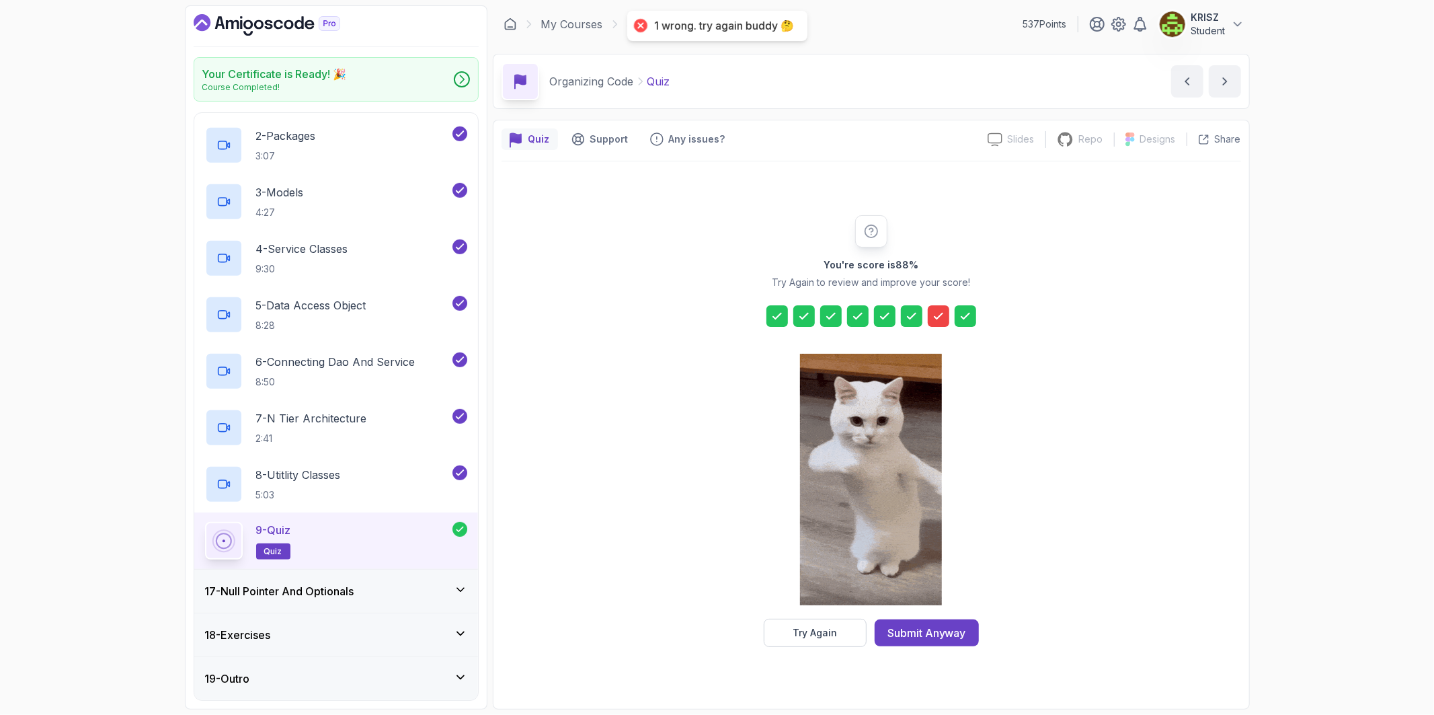
click at [934, 318] on icon at bounding box center [938, 315] width 13 height 13
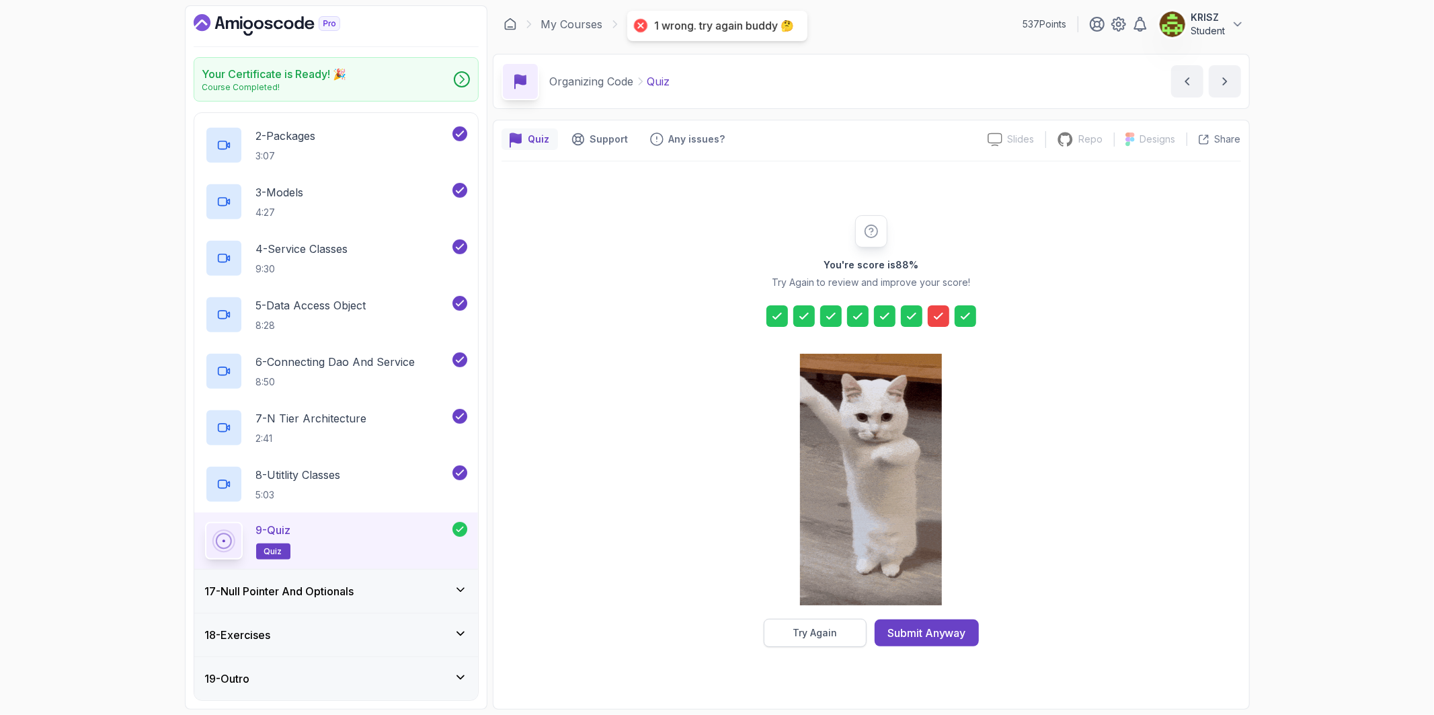
click at [821, 643] on button "Try Again" at bounding box center [815, 632] width 103 height 28
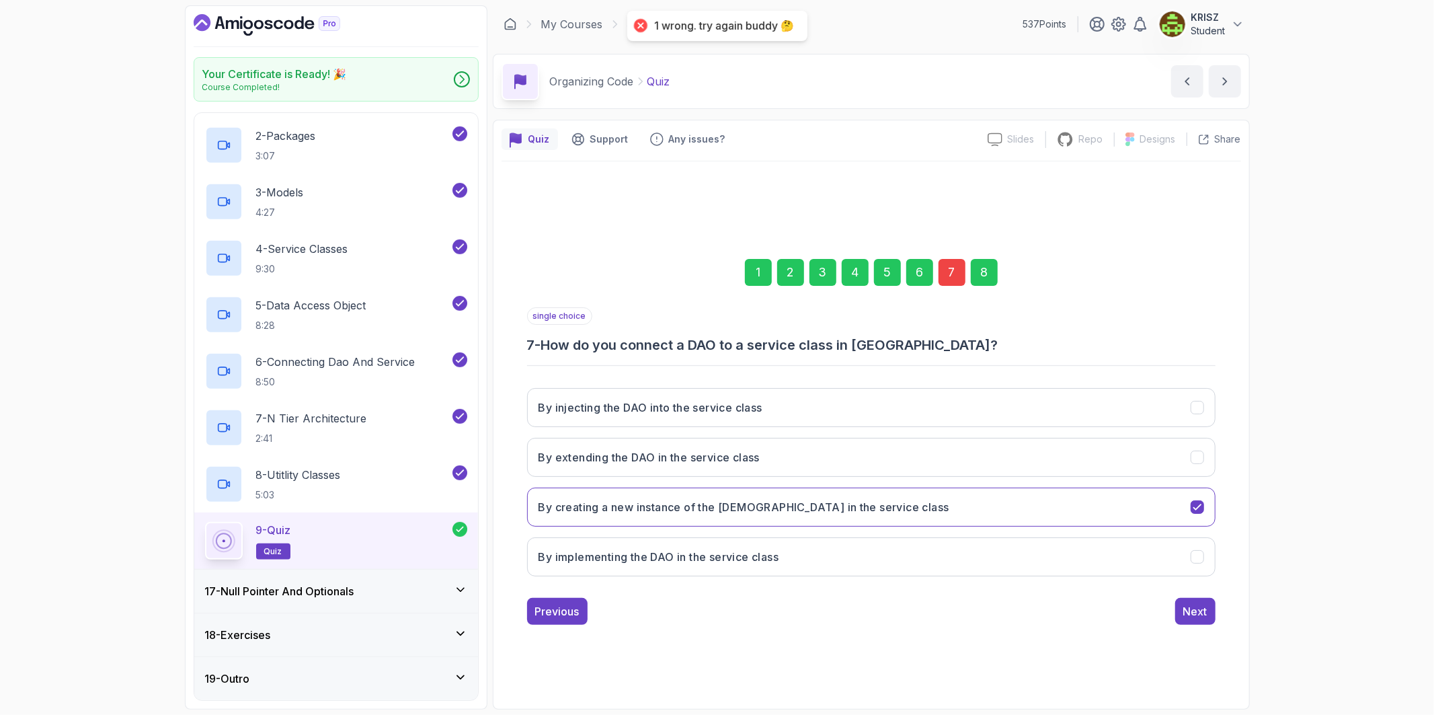
click at [950, 270] on div "7" at bounding box center [951, 272] width 27 height 27
click at [951, 269] on div "7" at bounding box center [951, 272] width 27 height 27
click at [932, 547] on button "By implementing the DAO in the service class" at bounding box center [871, 556] width 688 height 39
click at [1214, 622] on div "Next" at bounding box center [1195, 611] width 40 height 27
click at [1201, 619] on div "Next" at bounding box center [1195, 611] width 24 height 16
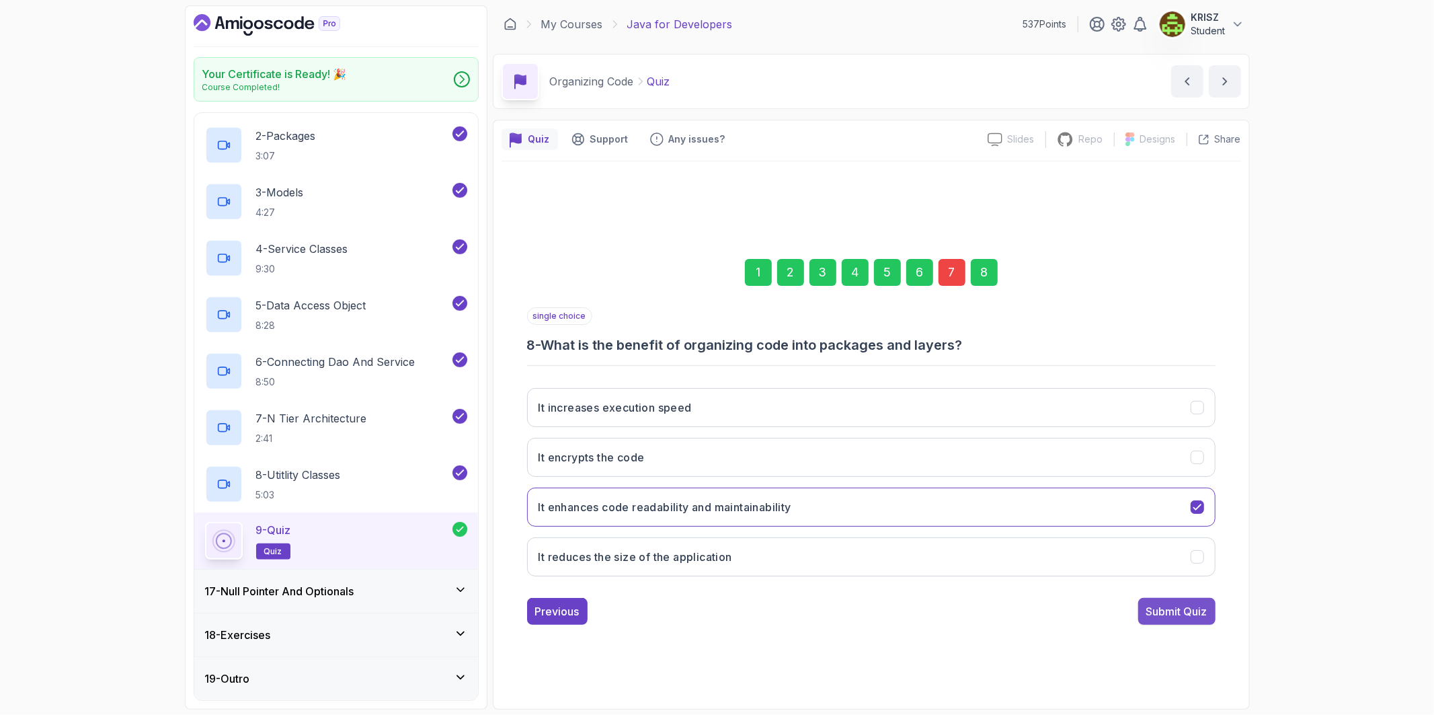
click at [1198, 618] on div "Submit Quiz" at bounding box center [1176, 611] width 61 height 16
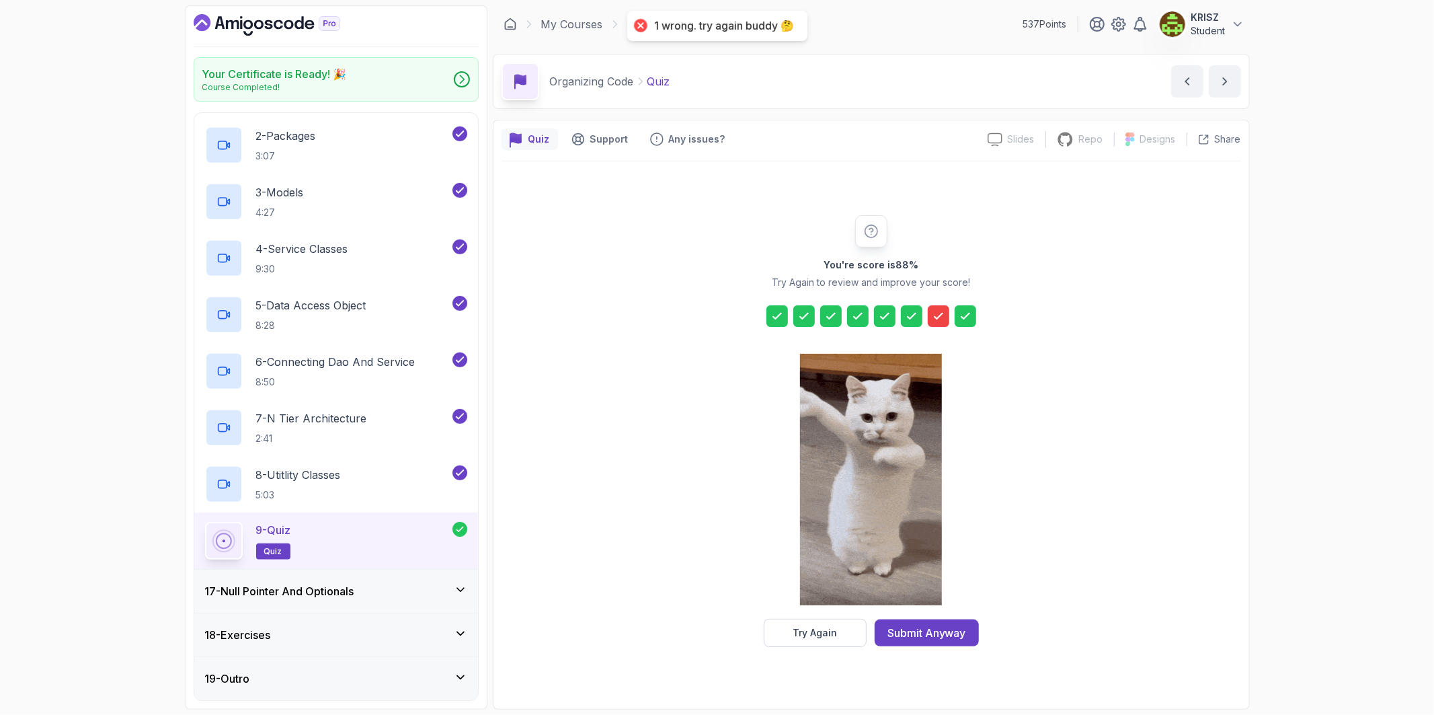
click at [823, 636] on div "Try Again" at bounding box center [814, 632] width 44 height 13
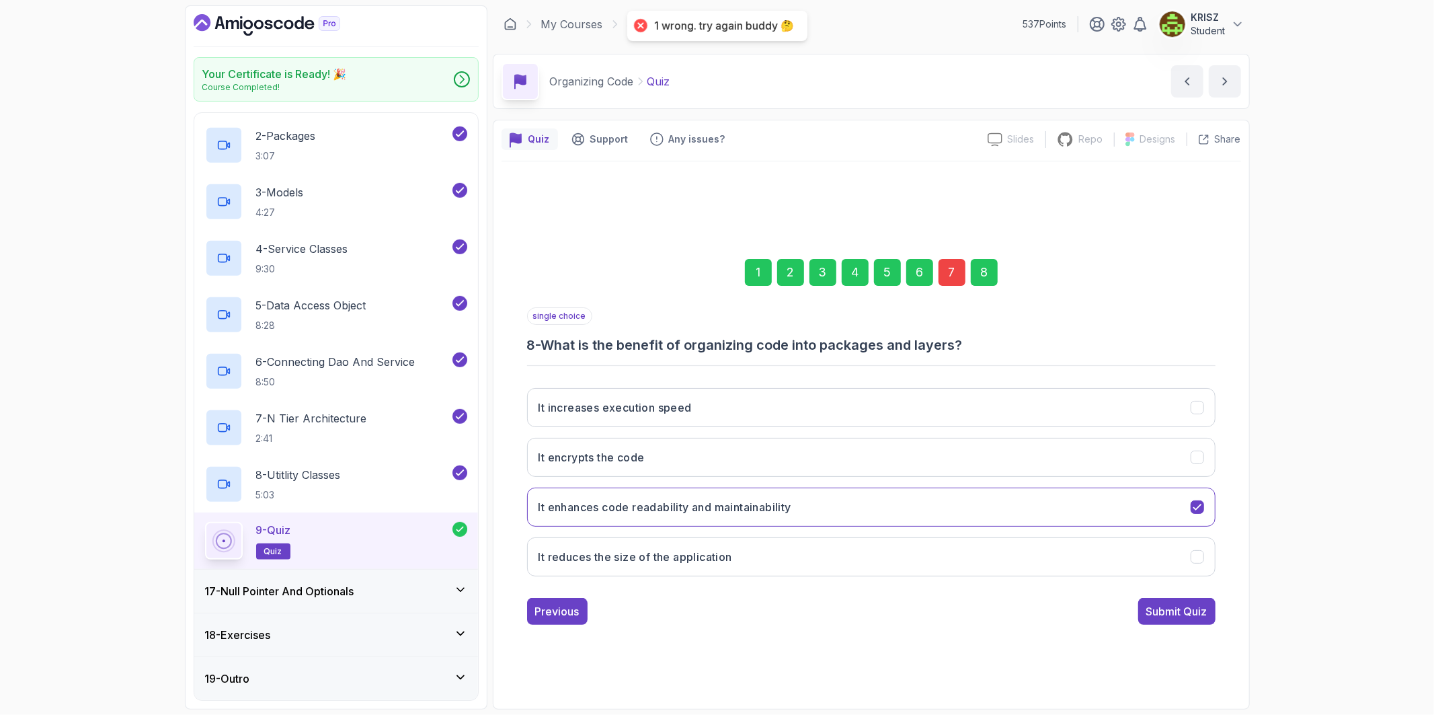
click at [948, 270] on div "7" at bounding box center [951, 272] width 27 height 27
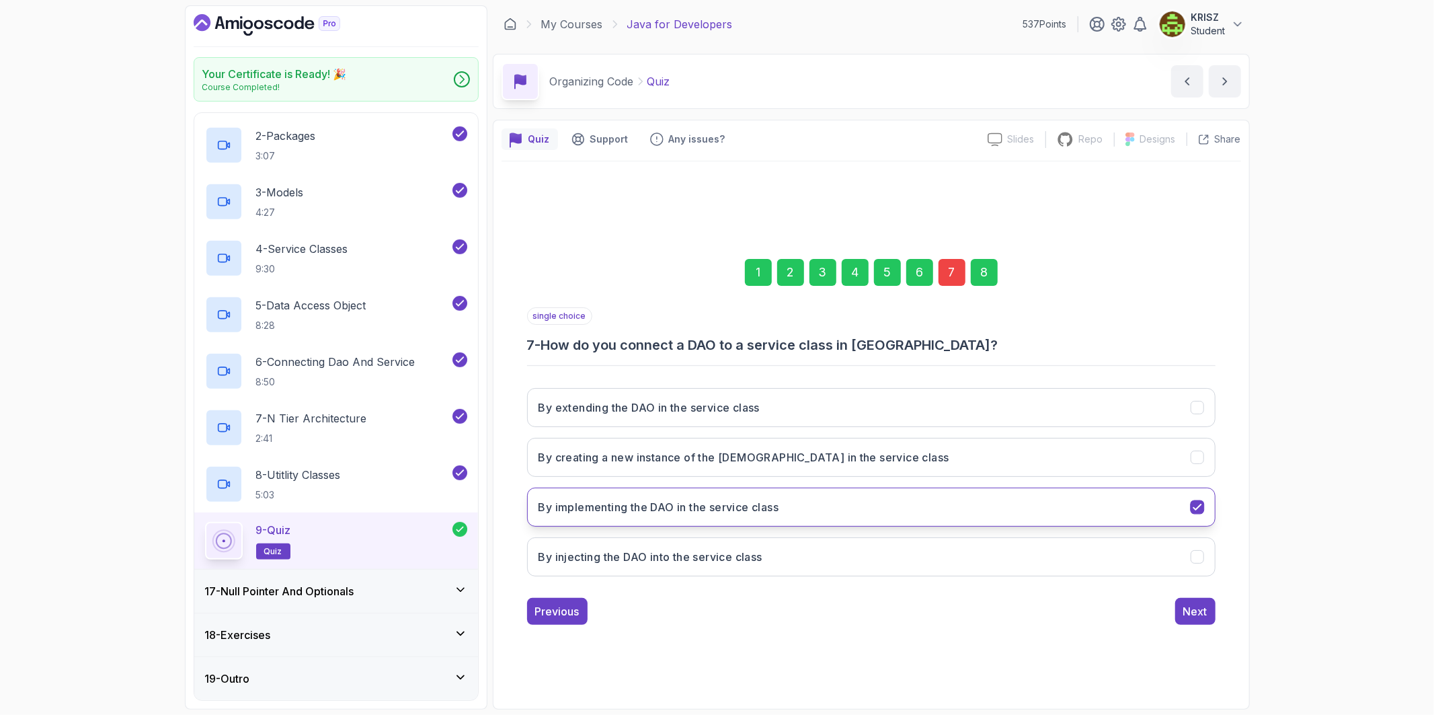
click at [778, 511] on h3 "By implementing the DAO in the service class" at bounding box center [658, 507] width 241 height 16
click at [770, 551] on button "By injecting the DAO into the service class" at bounding box center [871, 556] width 688 height 39
click at [1201, 619] on div "Next" at bounding box center [1195, 611] width 24 height 16
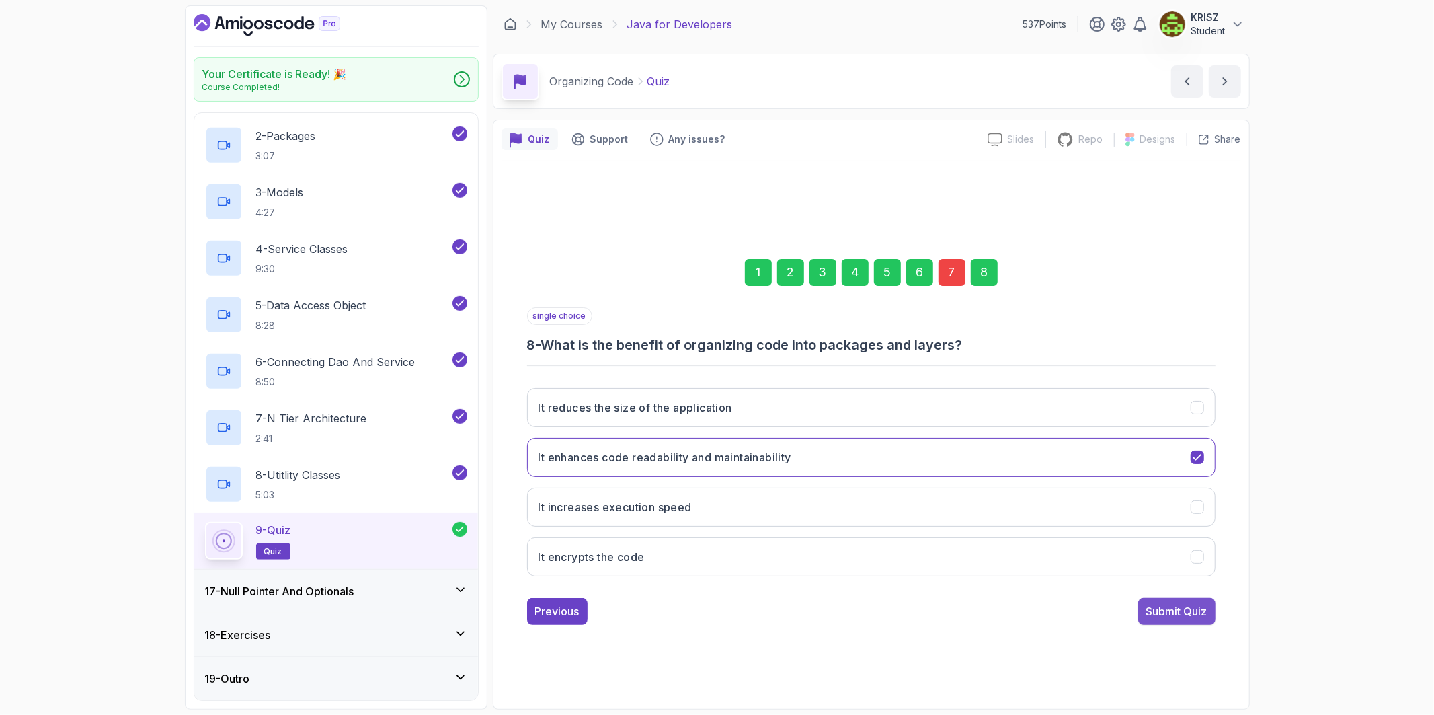
click at [1173, 610] on div "Submit Quiz" at bounding box center [1176, 611] width 61 height 16
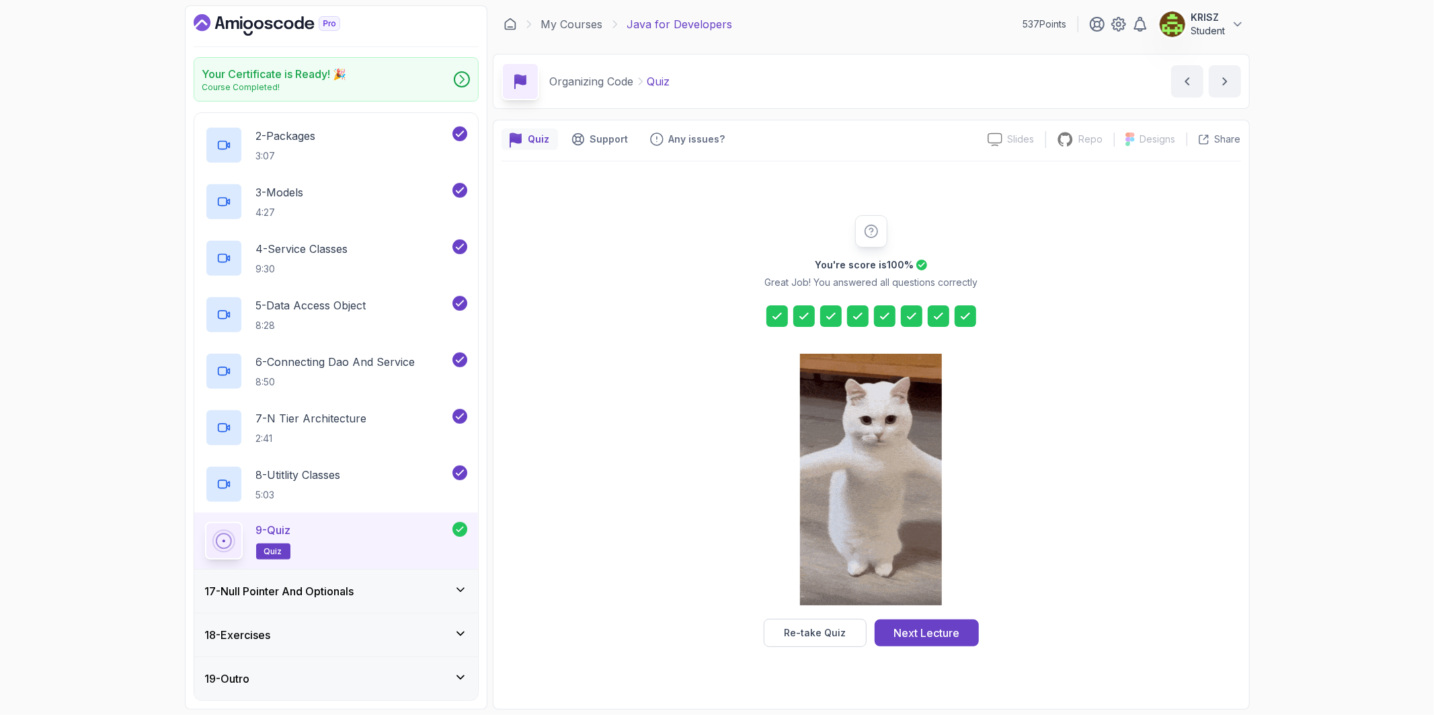
click at [938, 319] on icon at bounding box center [938, 315] width 13 height 13
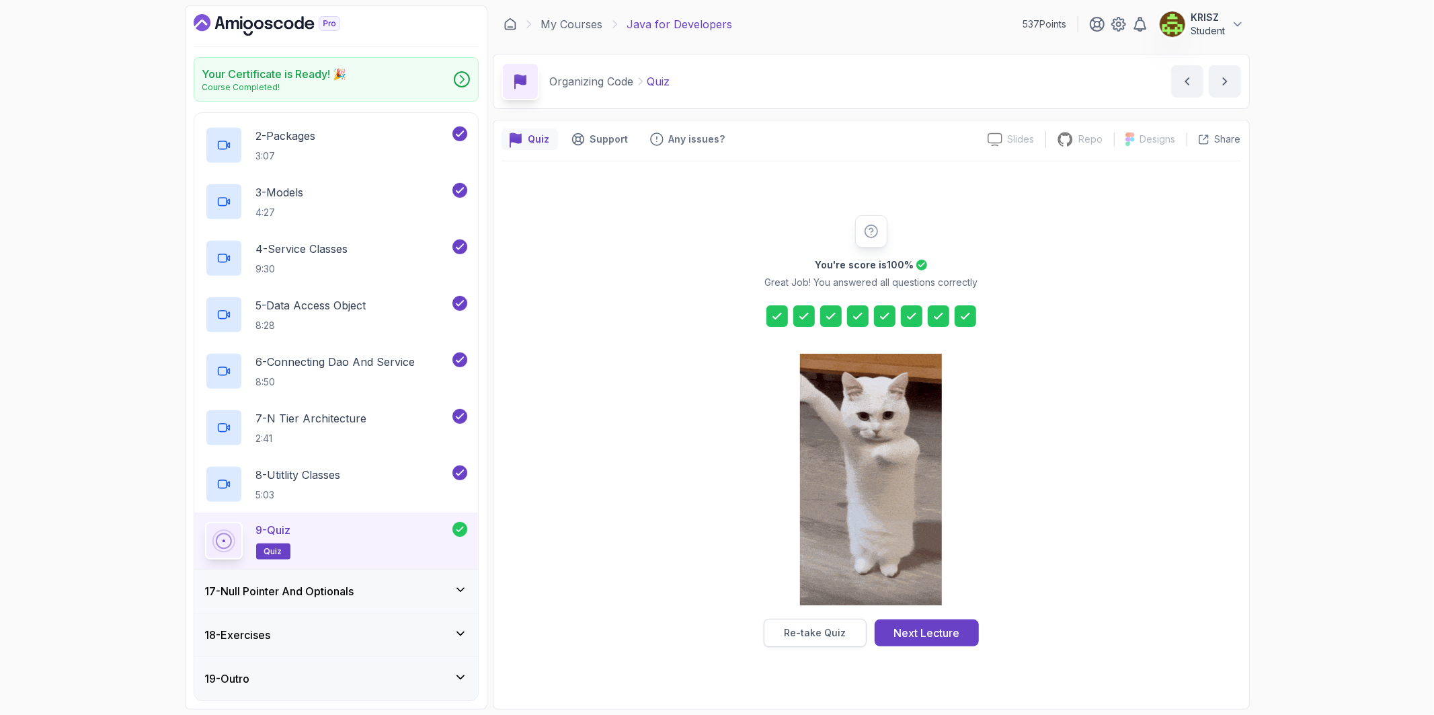
click at [829, 633] on div "Re-take Quiz" at bounding box center [815, 632] width 62 height 13
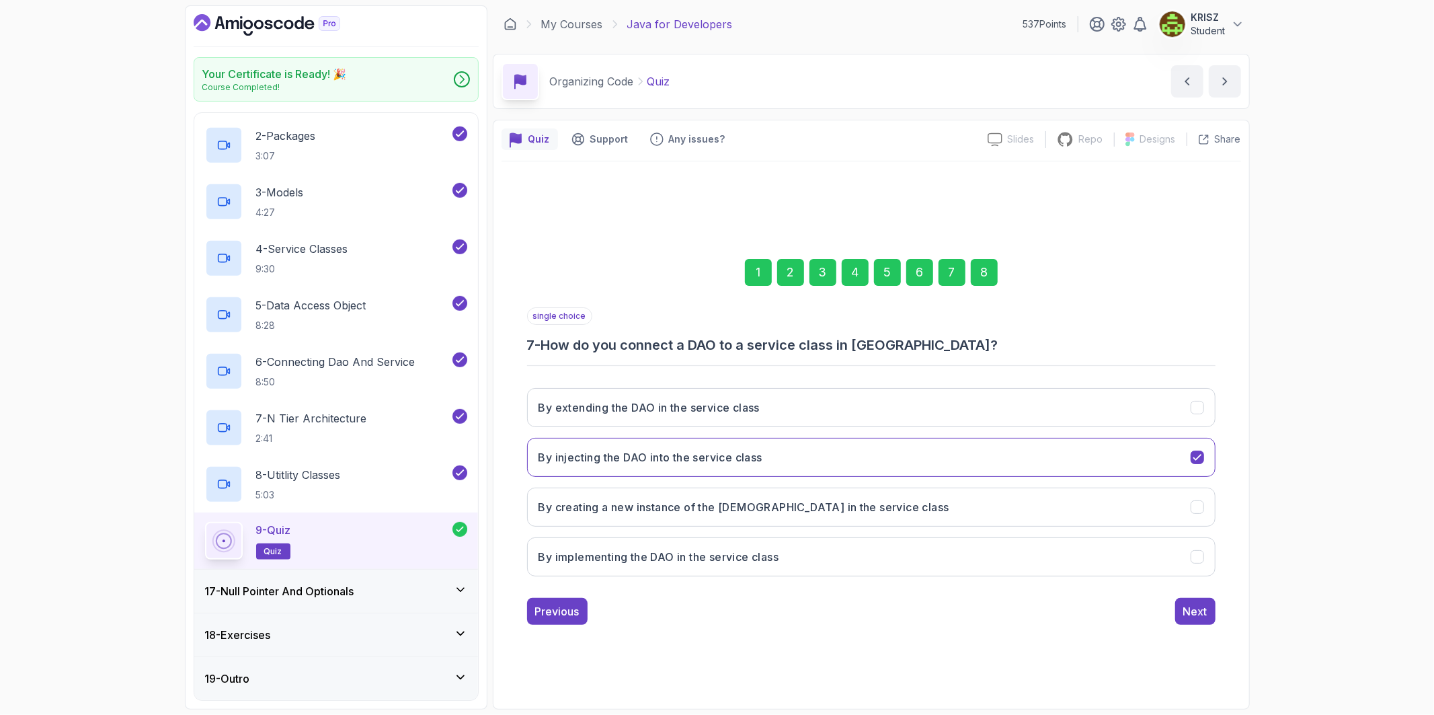
click at [432, 587] on div "17 - Null Pointer And Optionals" at bounding box center [336, 591] width 262 height 16
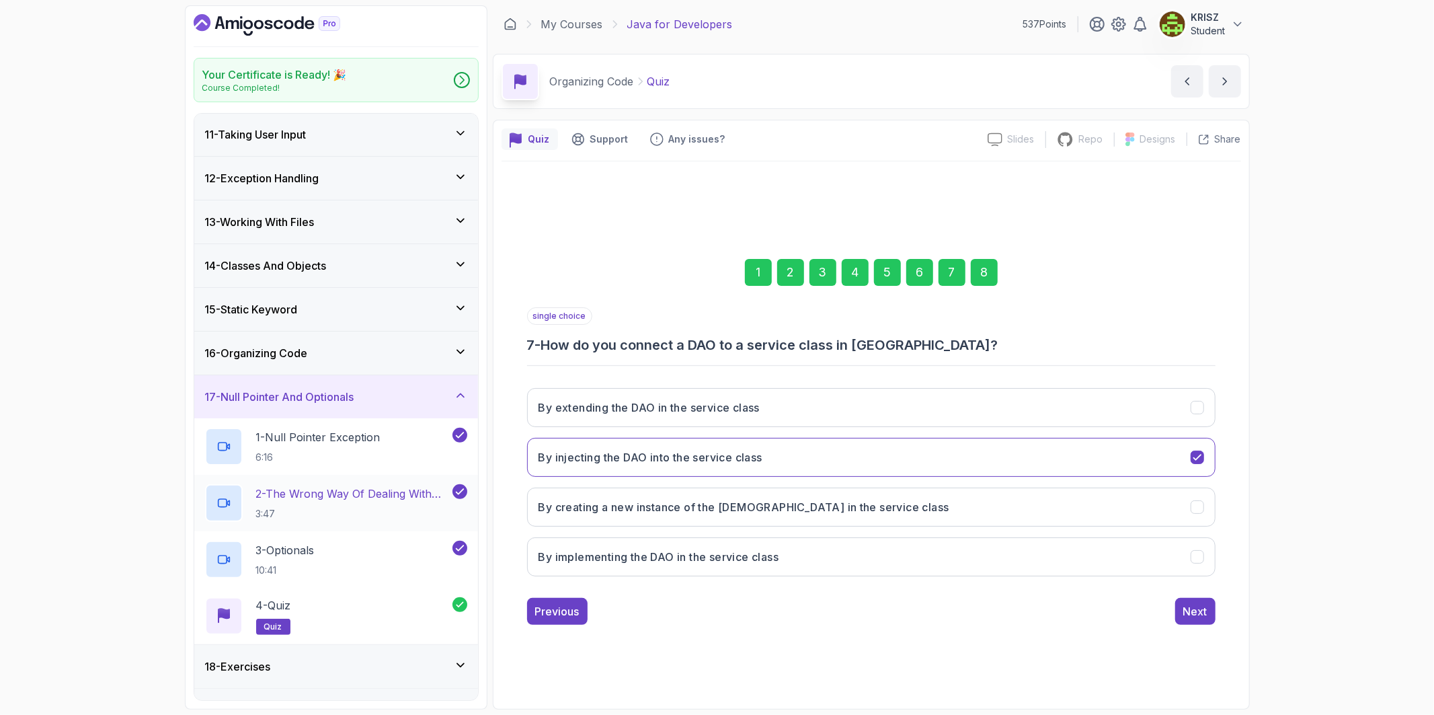
scroll to position [468, 0]
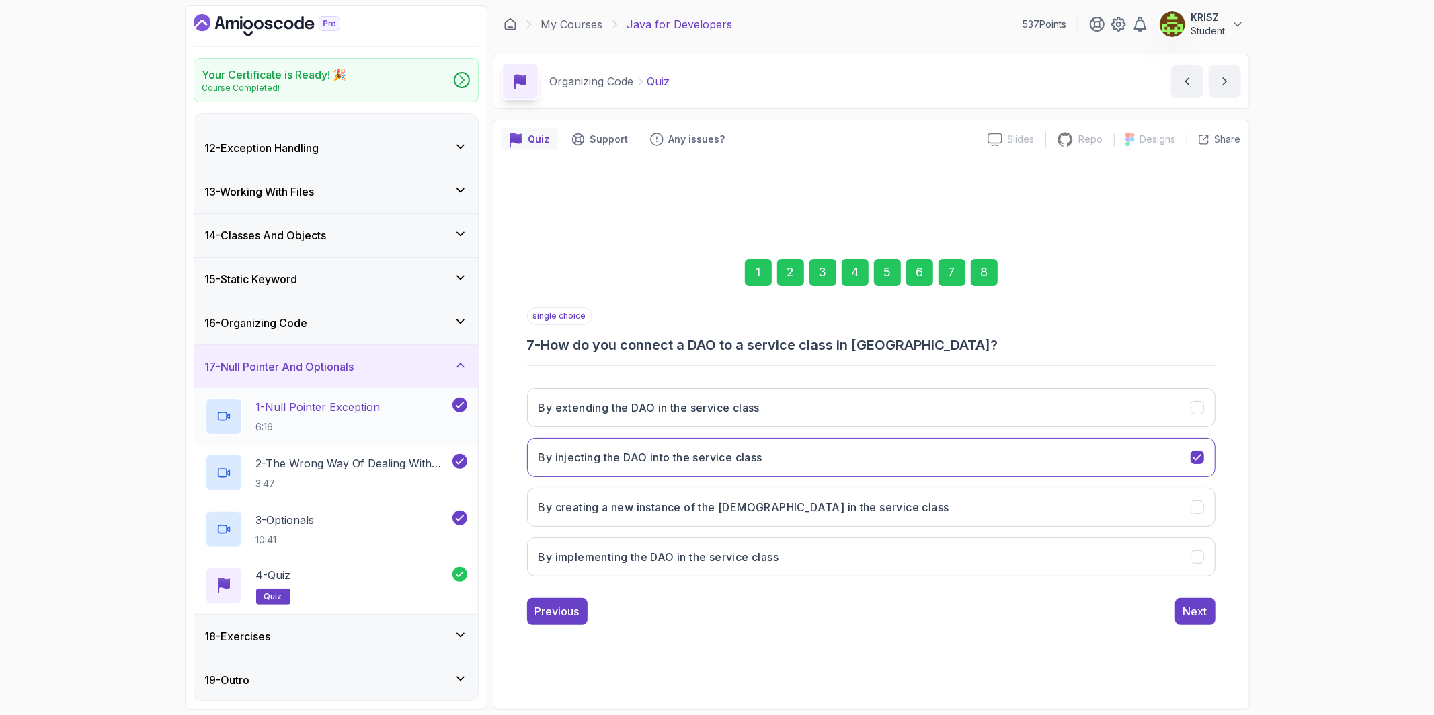
click at [383, 428] on div "1 - Null Pointer Exception 6:16" at bounding box center [327, 416] width 245 height 38
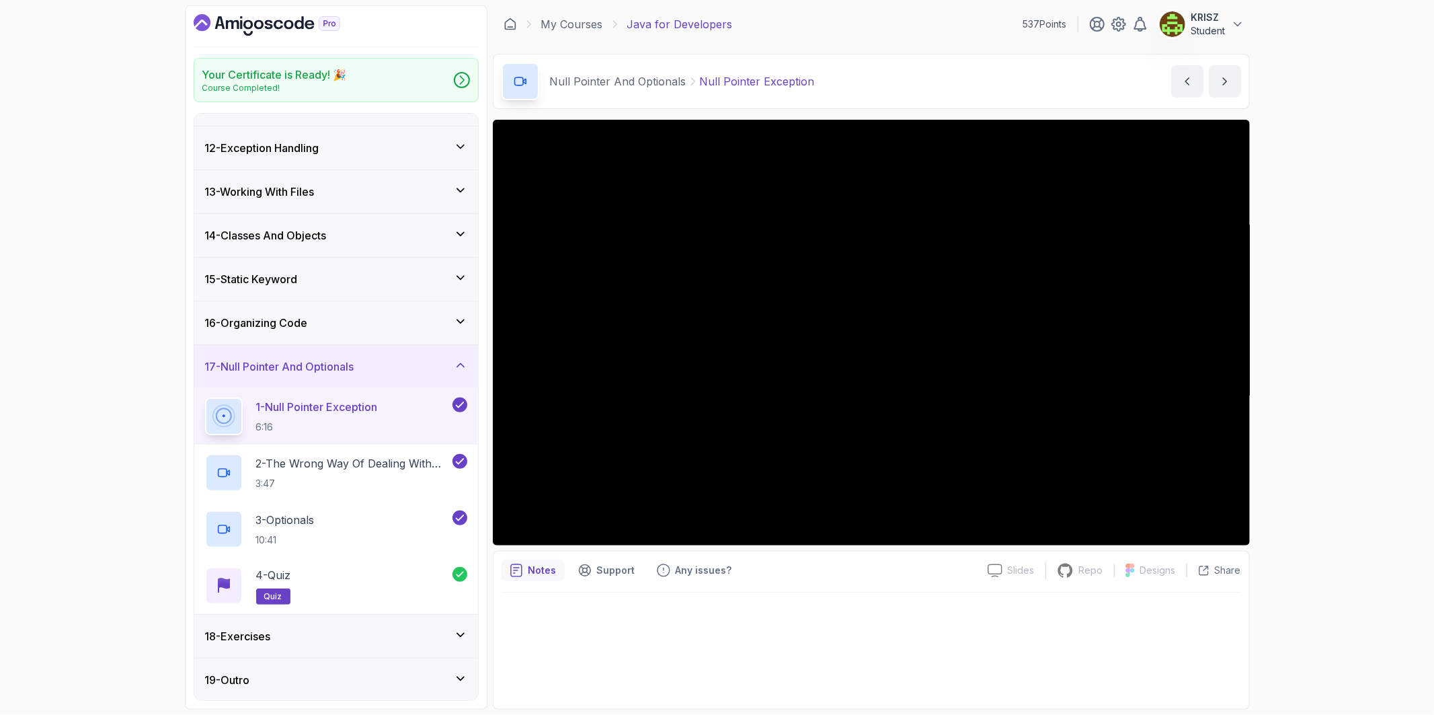
click at [1336, 456] on div "Your Certificate is Ready! 🎉 Course Completed! 1 - Intro 2 - Loops 3 - If State…" at bounding box center [717, 357] width 1434 height 715
drag, startPoint x: 1248, startPoint y: 446, endPoint x: 765, endPoint y: 602, distance: 507.2
click at [765, 602] on div at bounding box center [870, 646] width 739 height 108
drag, startPoint x: 1022, startPoint y: 544, endPoint x: 915, endPoint y: 607, distance: 123.8
click at [915, 607] on div at bounding box center [870, 646] width 739 height 108
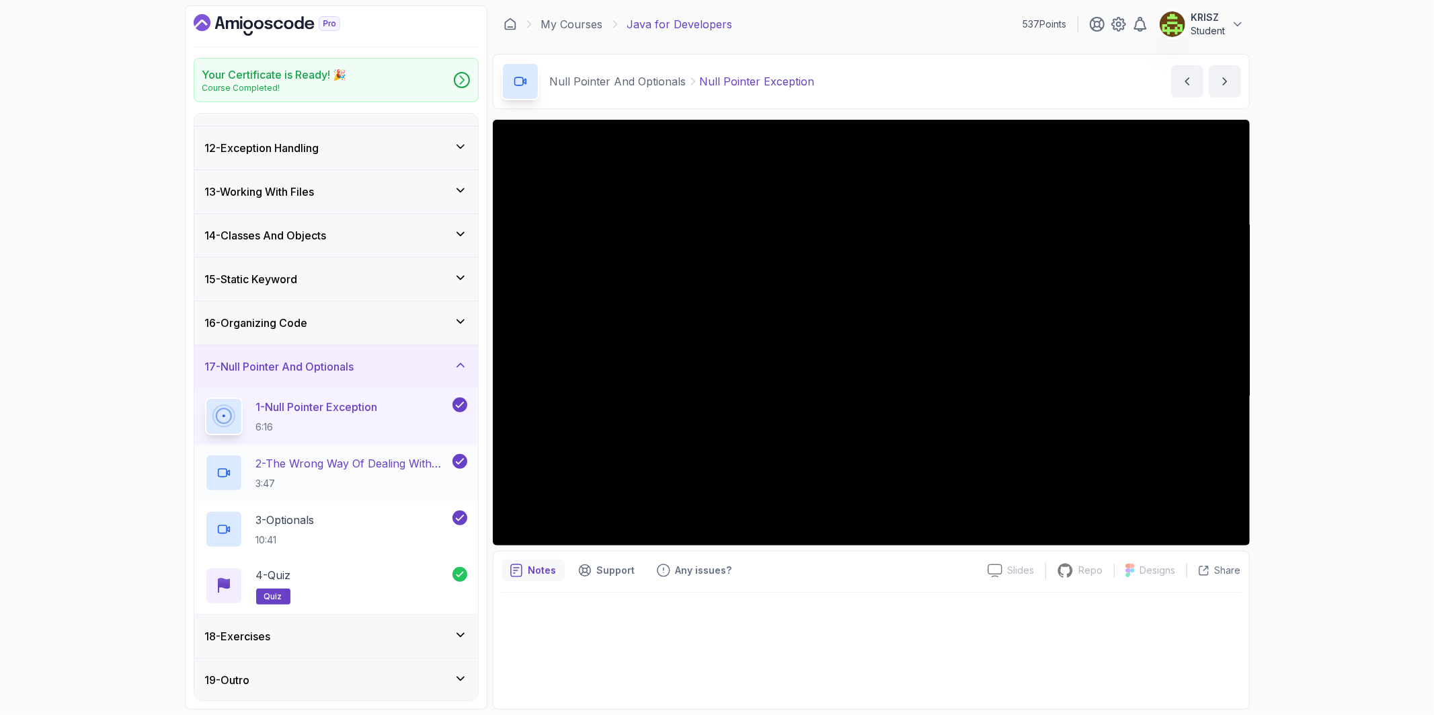
click at [413, 468] on p "2 - The Wrong Way Of Dealing With Null" at bounding box center [353, 463] width 194 height 16
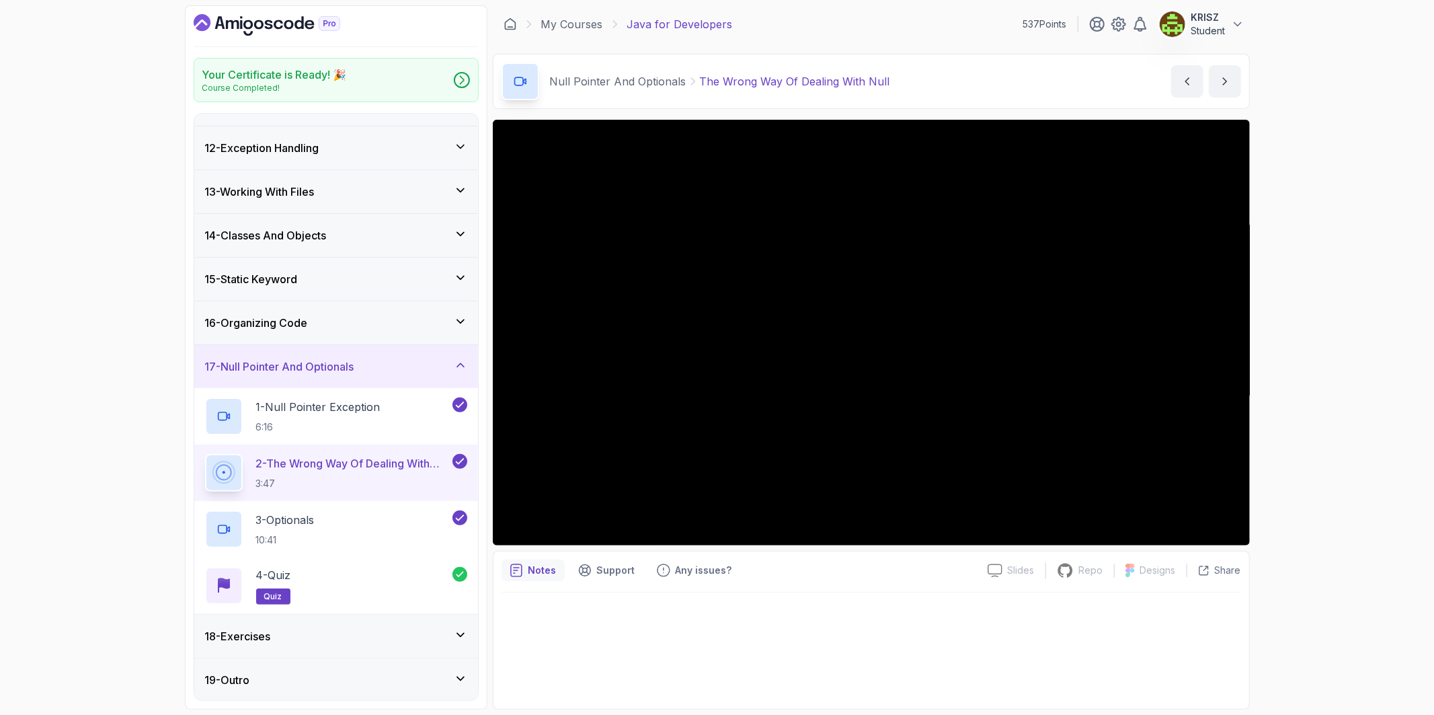
drag, startPoint x: 492, startPoint y: 467, endPoint x: 868, endPoint y: 592, distance: 396.0
click at [868, 592] on div at bounding box center [870, 646] width 739 height 108
drag, startPoint x: 755, startPoint y: 544, endPoint x: 778, endPoint y: 608, distance: 67.2
click at [776, 608] on div at bounding box center [870, 646] width 739 height 108
click at [401, 516] on div "3 - Optionals 10:41" at bounding box center [327, 529] width 245 height 38
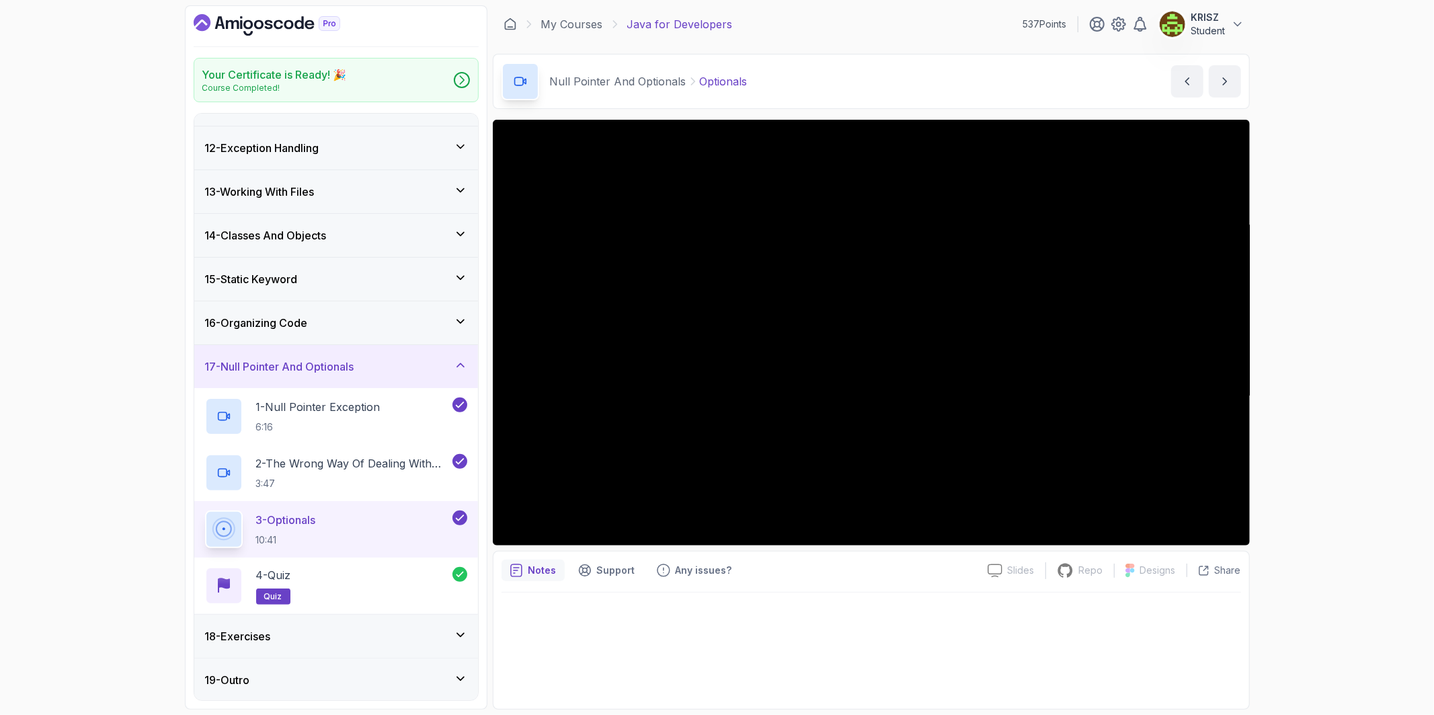
drag, startPoint x: 432, startPoint y: 633, endPoint x: 439, endPoint y: 621, distance: 13.8
click at [433, 633] on div "18 - Exercises" at bounding box center [336, 636] width 262 height 16
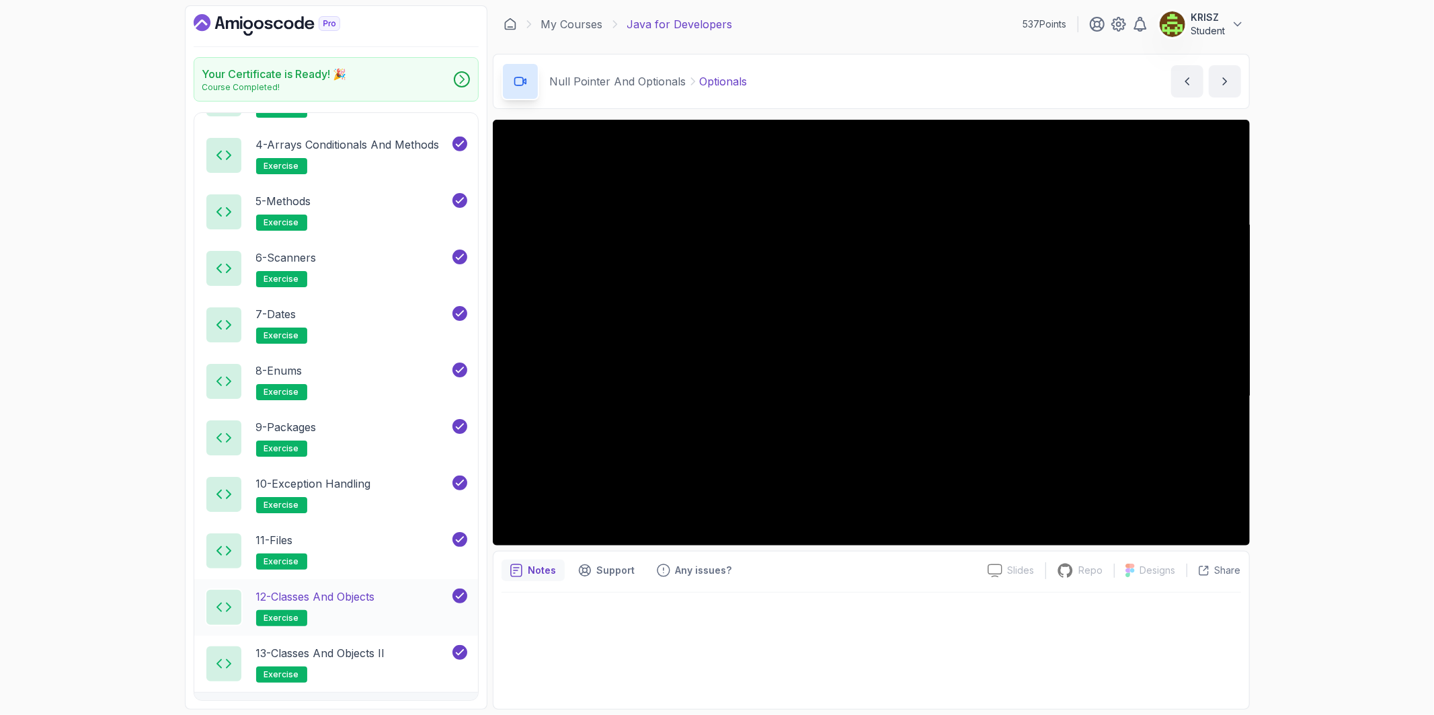
scroll to position [903, 0]
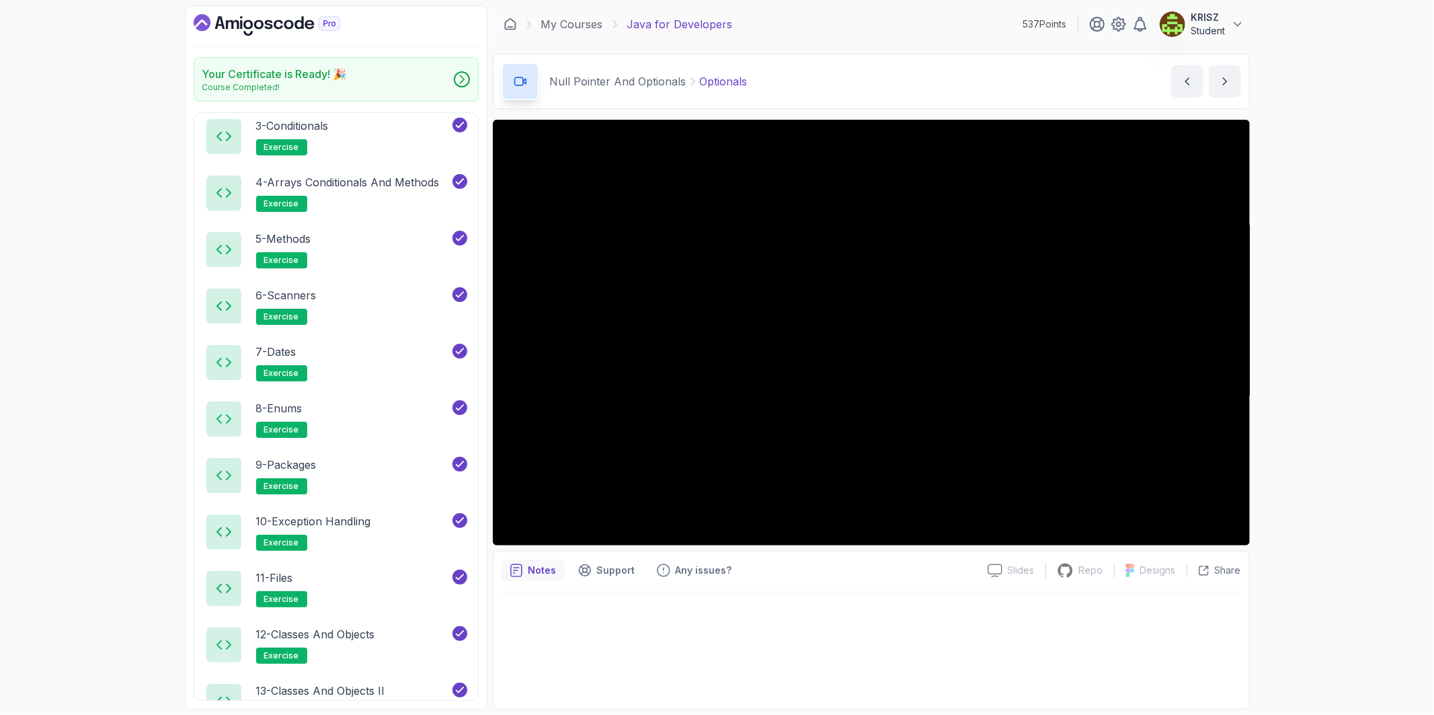
click at [263, 23] on icon "Dashboard" at bounding box center [257, 24] width 9 height 9
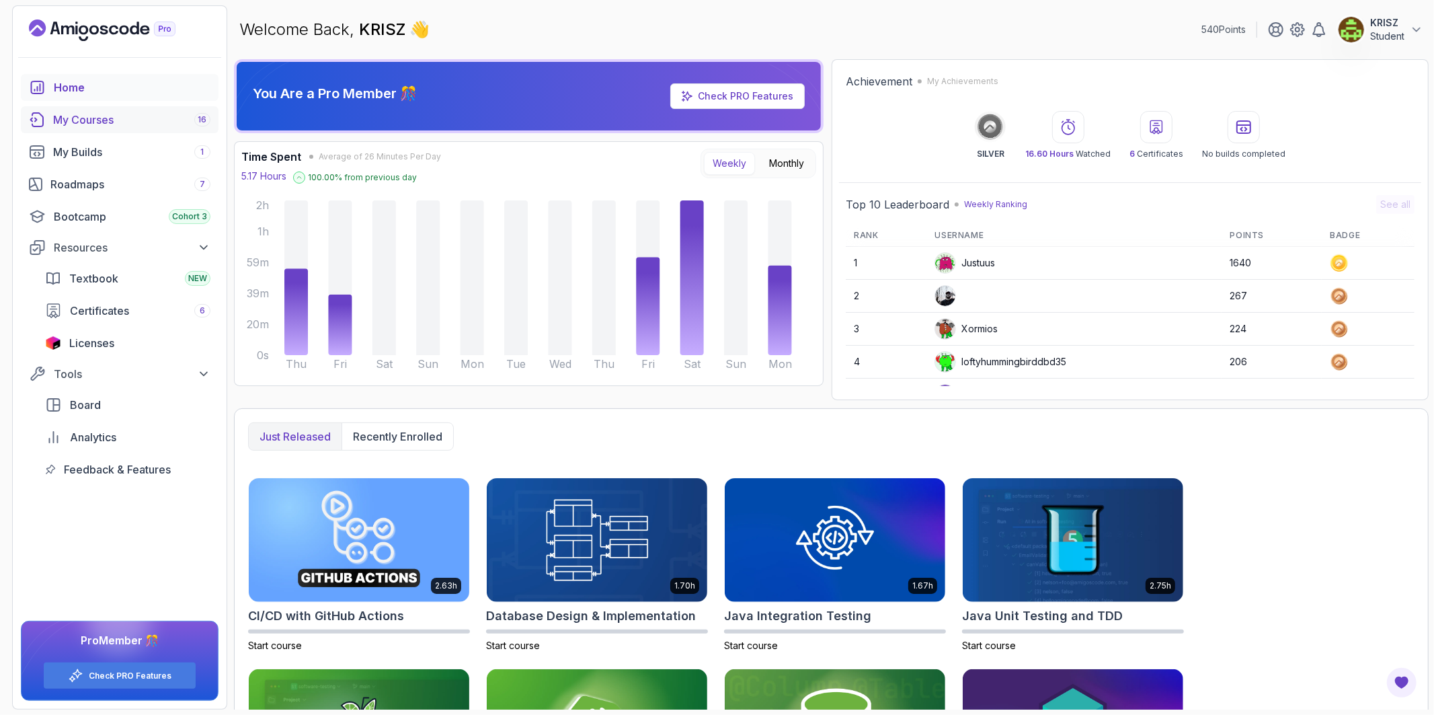
click at [142, 122] on div "My Courses 16" at bounding box center [131, 120] width 157 height 16
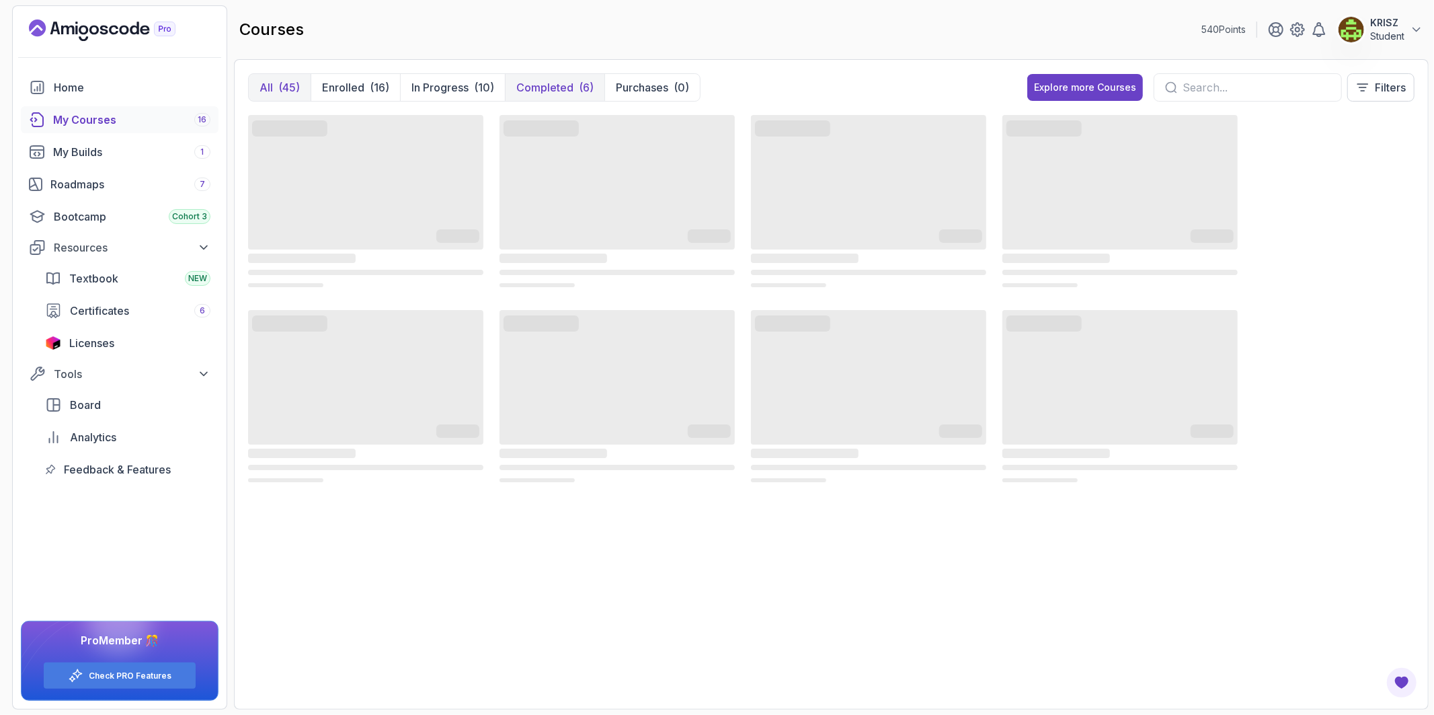
click at [526, 82] on p "Completed" at bounding box center [544, 87] width 57 height 16
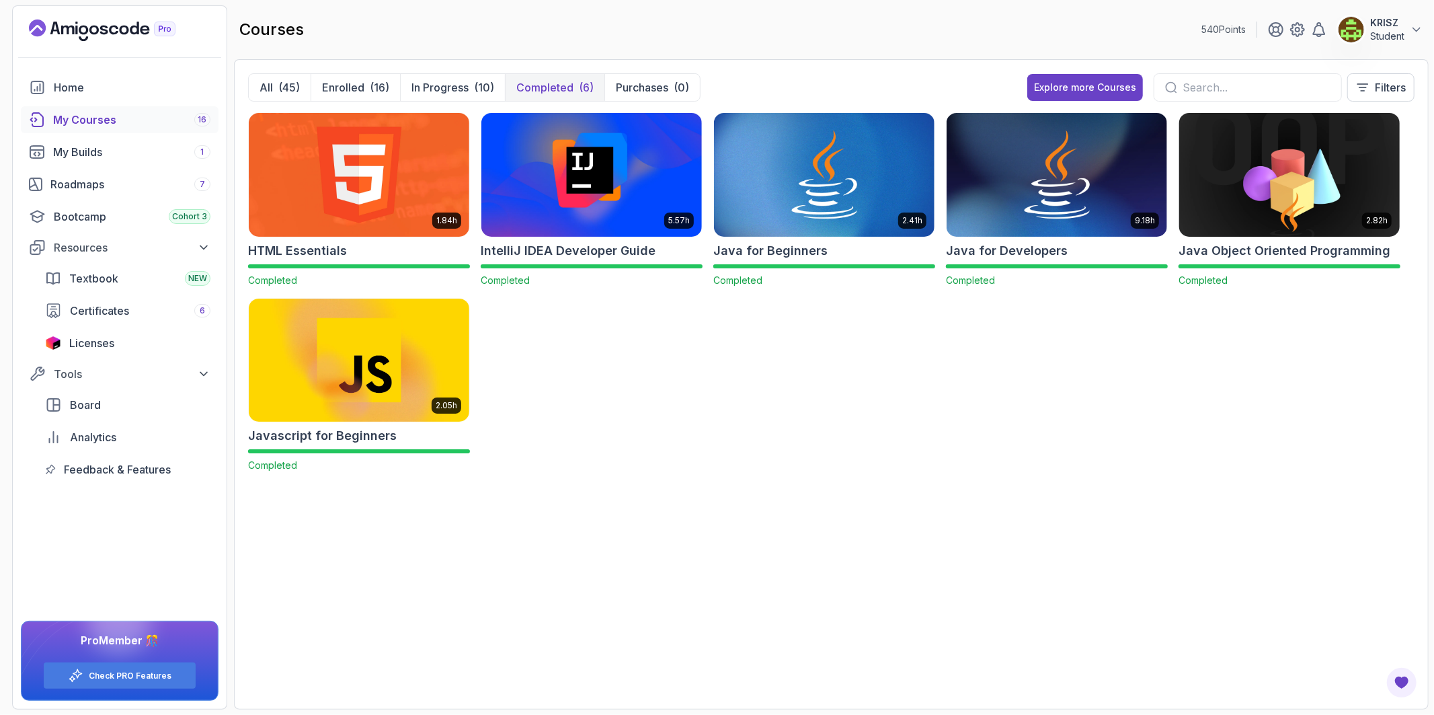
click at [1241, 203] on img at bounding box center [1289, 175] width 231 height 130
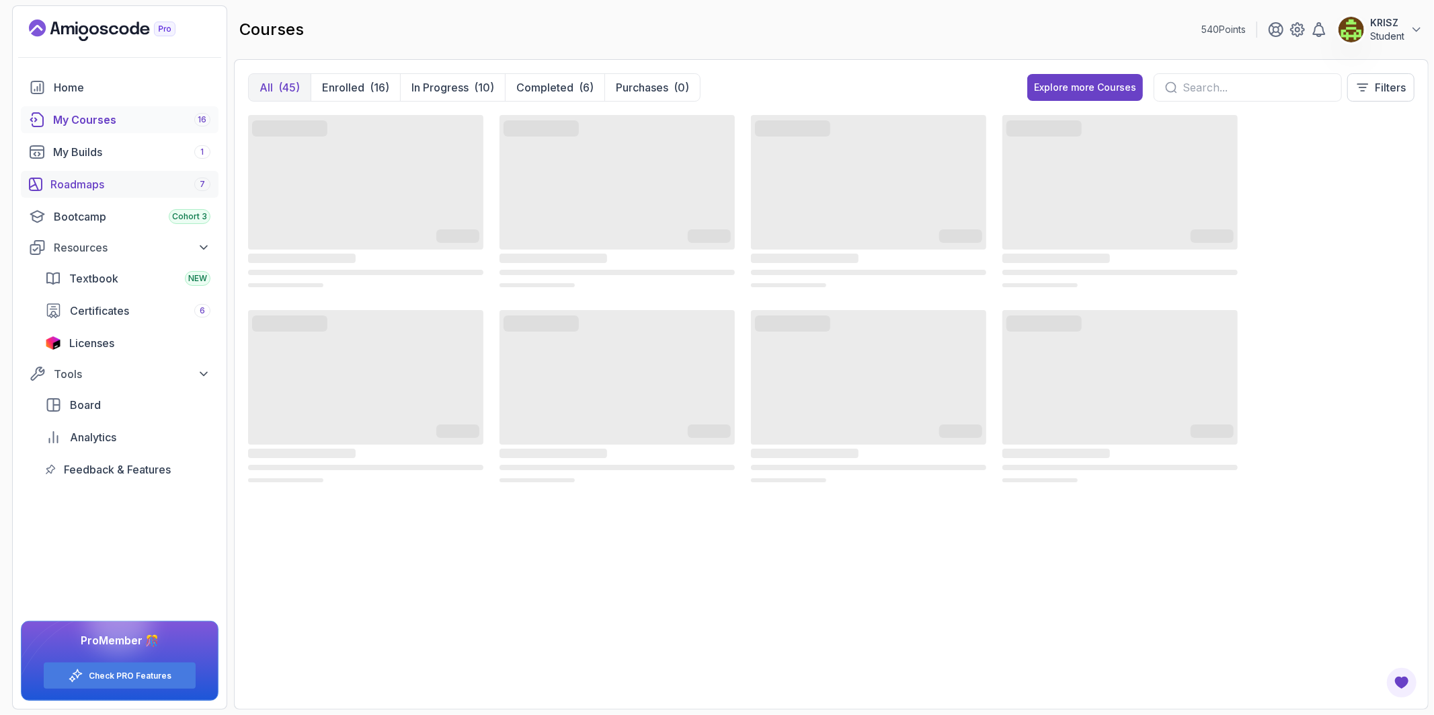
click at [126, 177] on div "Roadmaps 7" at bounding box center [130, 184] width 160 height 16
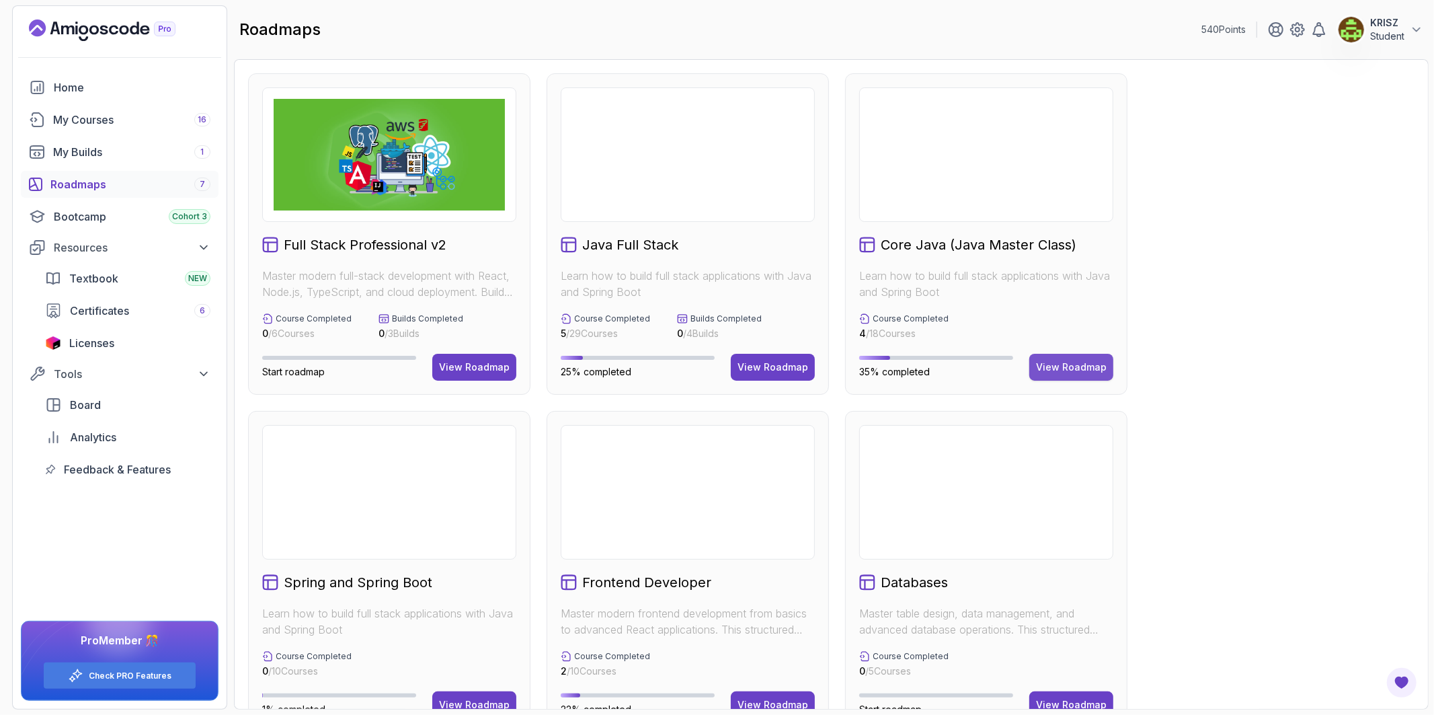
click at [1000, 312] on div "Core Java (Java Master Class) Learn how to build full stack applications with J…" at bounding box center [986, 233] width 282 height 321
click at [1056, 368] on div "View Roadmap" at bounding box center [1071, 366] width 71 height 13
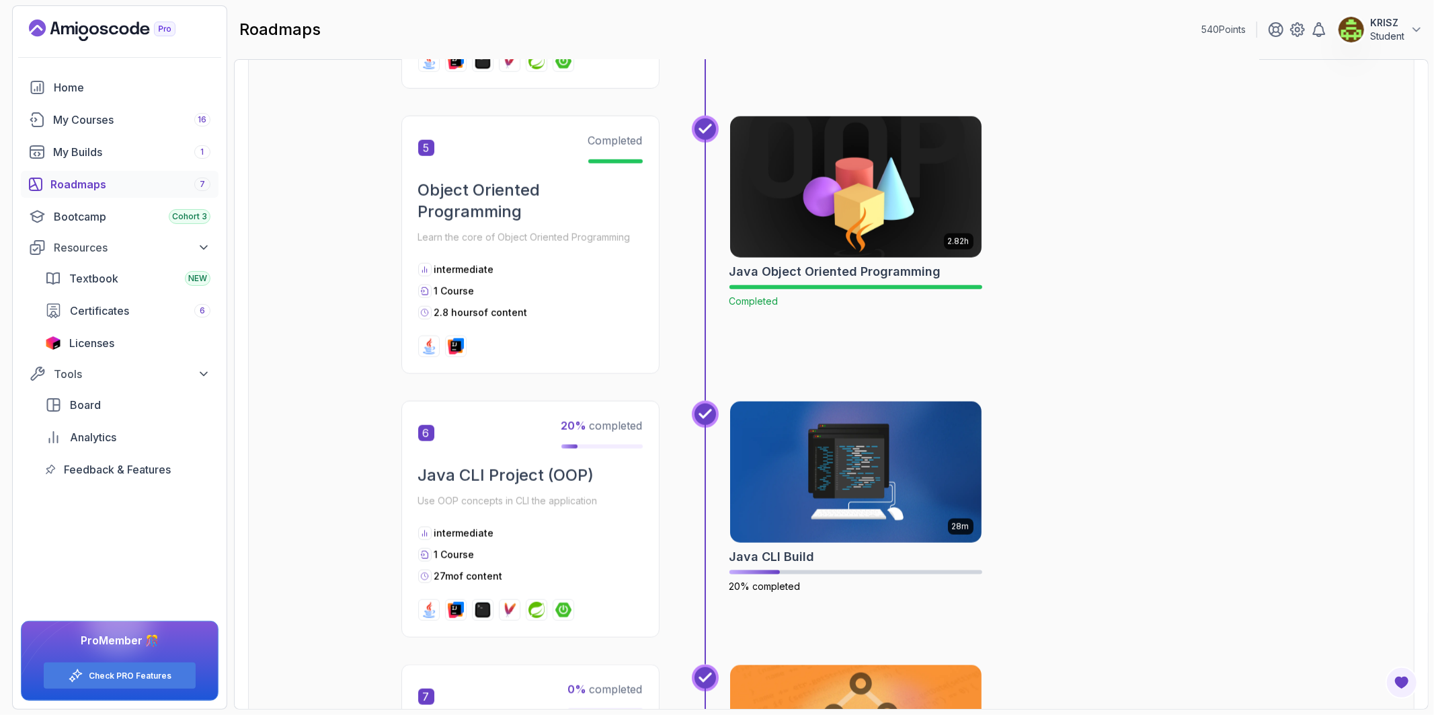
scroll to position [1344, 0]
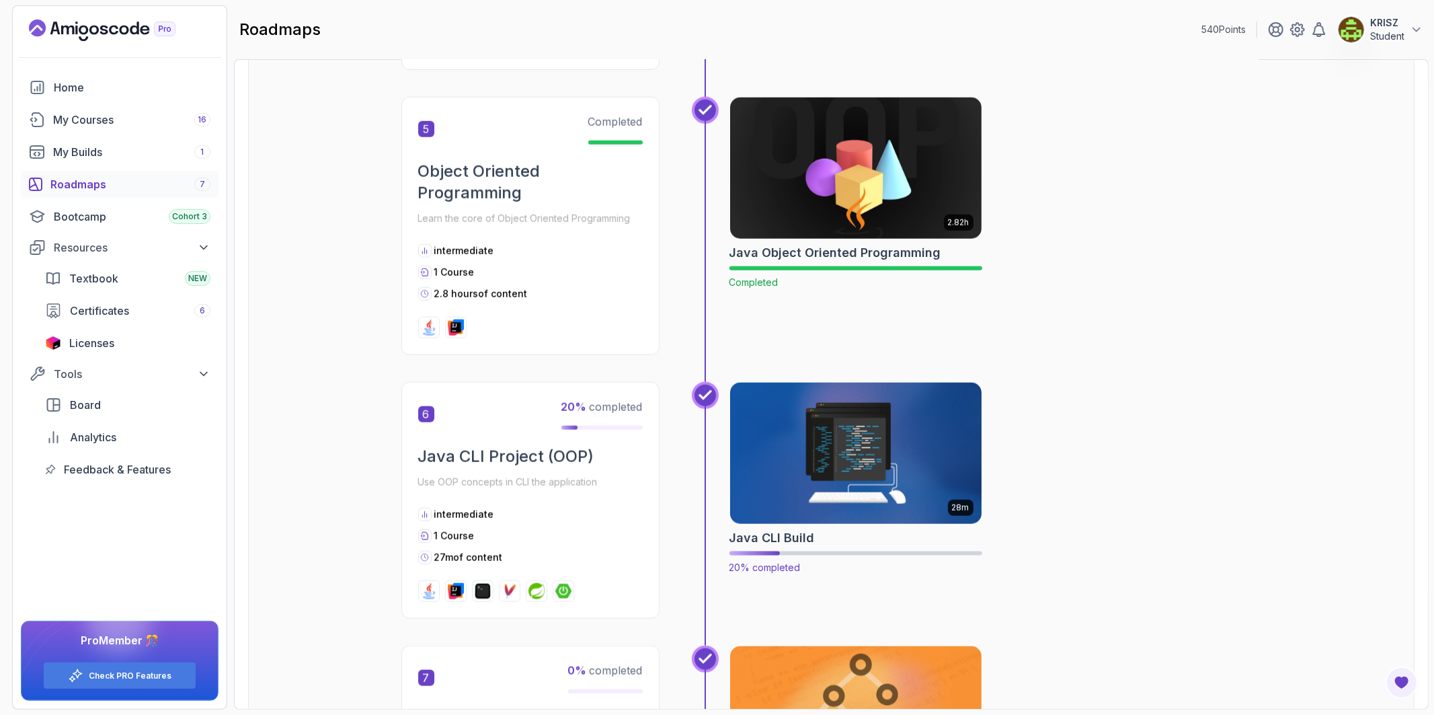
click at [831, 434] on img at bounding box center [855, 453] width 264 height 148
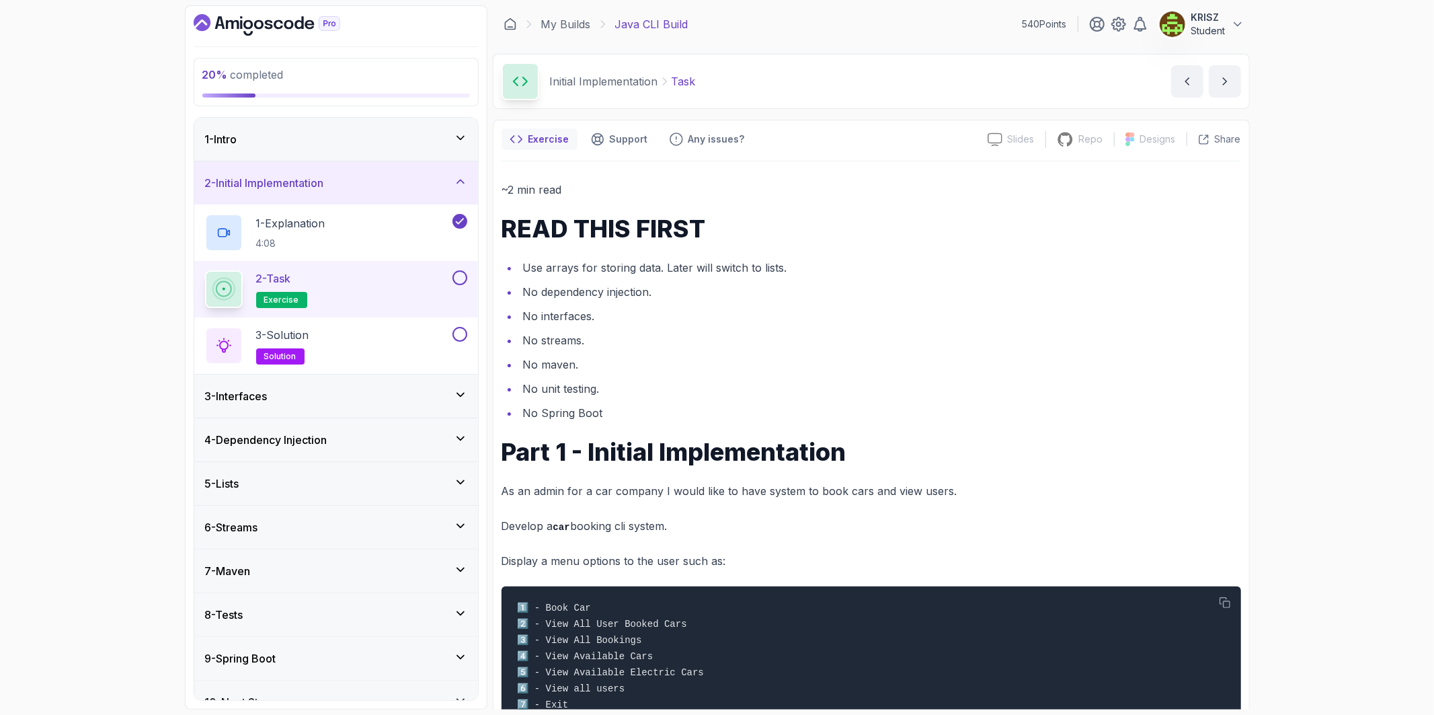
click at [459, 278] on button at bounding box center [459, 277] width 15 height 15
click at [464, 332] on button at bounding box center [459, 334] width 15 height 15
drag, startPoint x: 456, startPoint y: 333, endPoint x: 458, endPoint y: 300, distance: 32.4
click at [458, 331] on icon at bounding box center [460, 333] width 12 height 13
click at [458, 276] on icon at bounding box center [460, 277] width 12 height 13
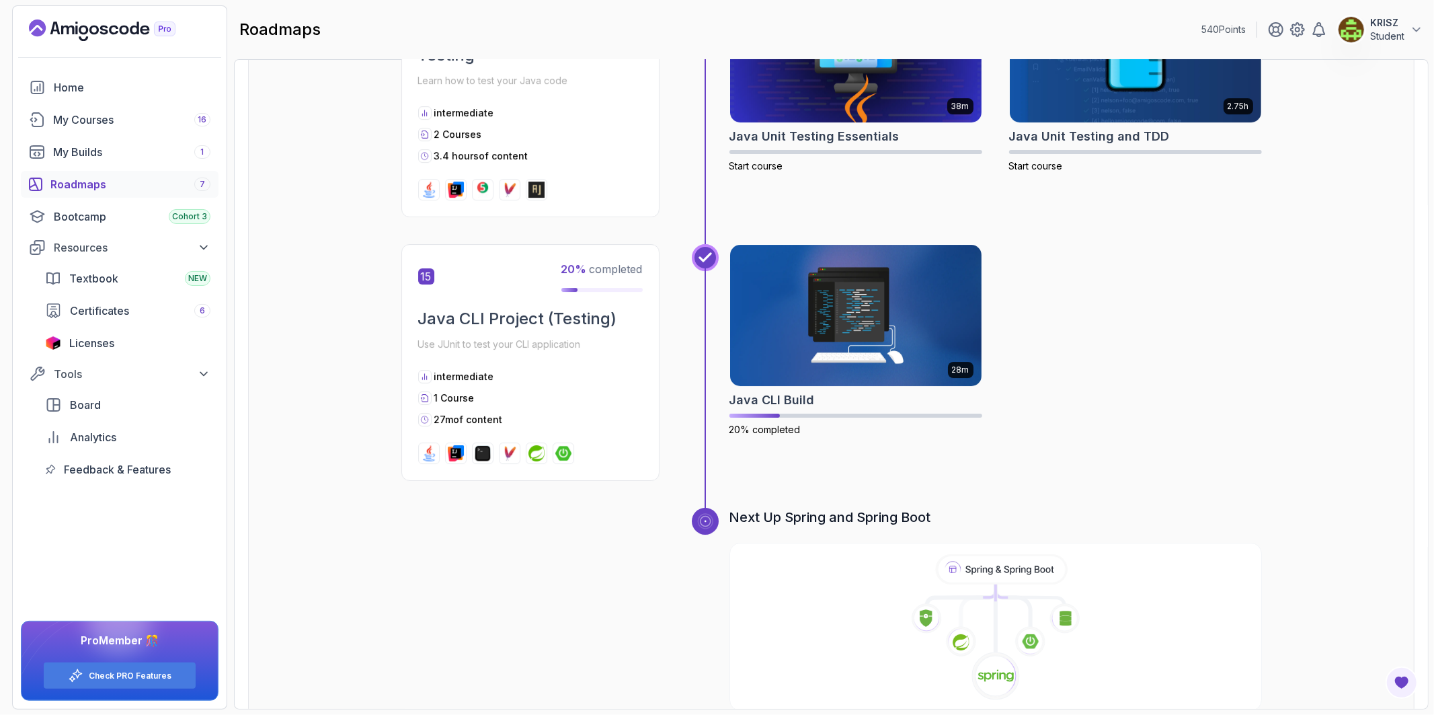
scroll to position [4088, 0]
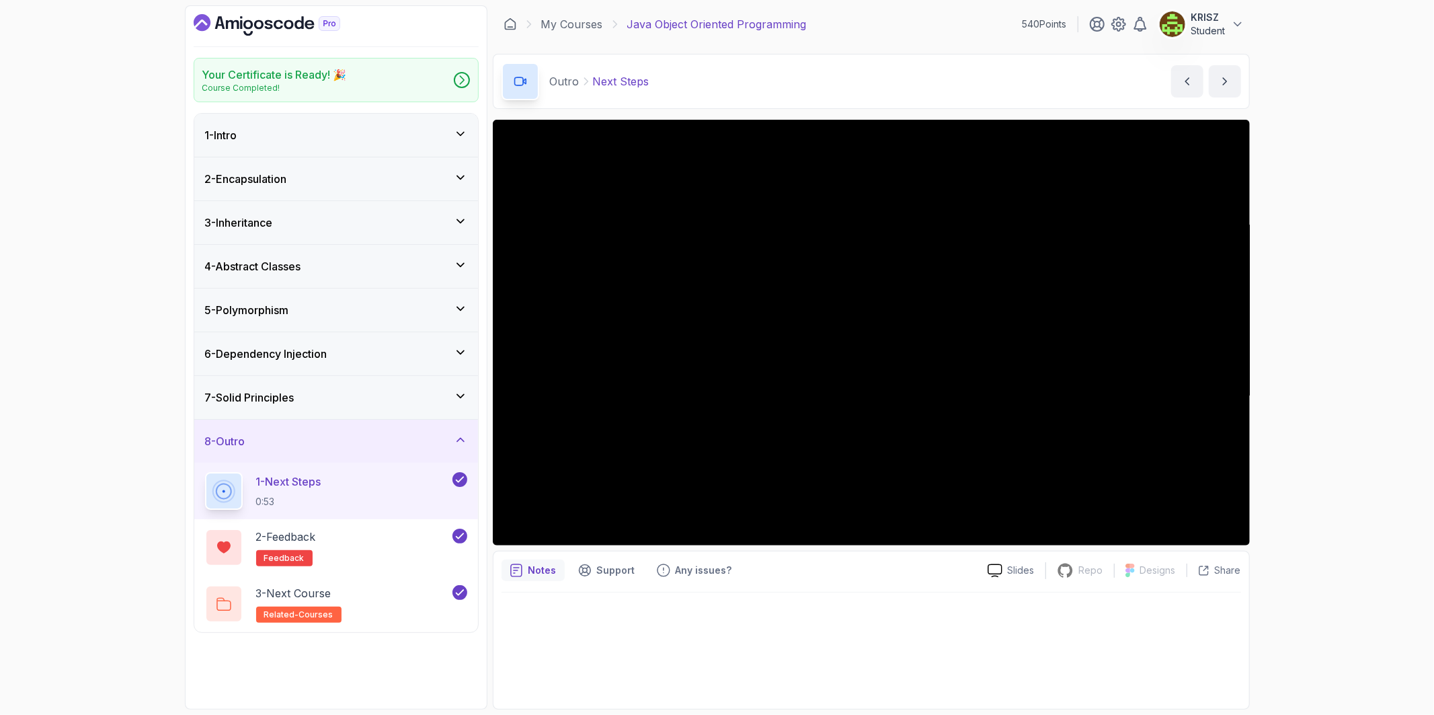
click at [320, 146] on div "1 - Intro" at bounding box center [336, 135] width 284 height 43
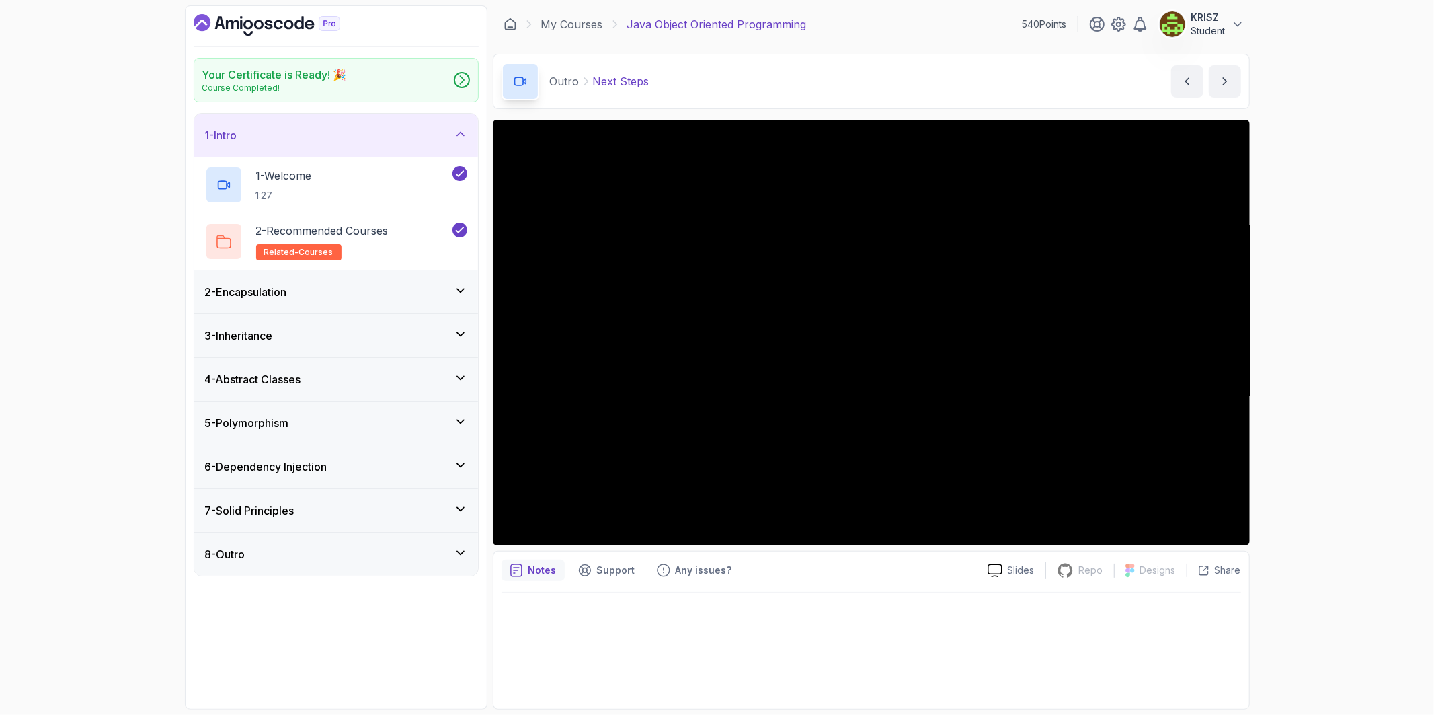
click at [312, 291] on div "2 - Encapsulation" at bounding box center [336, 292] width 262 height 16
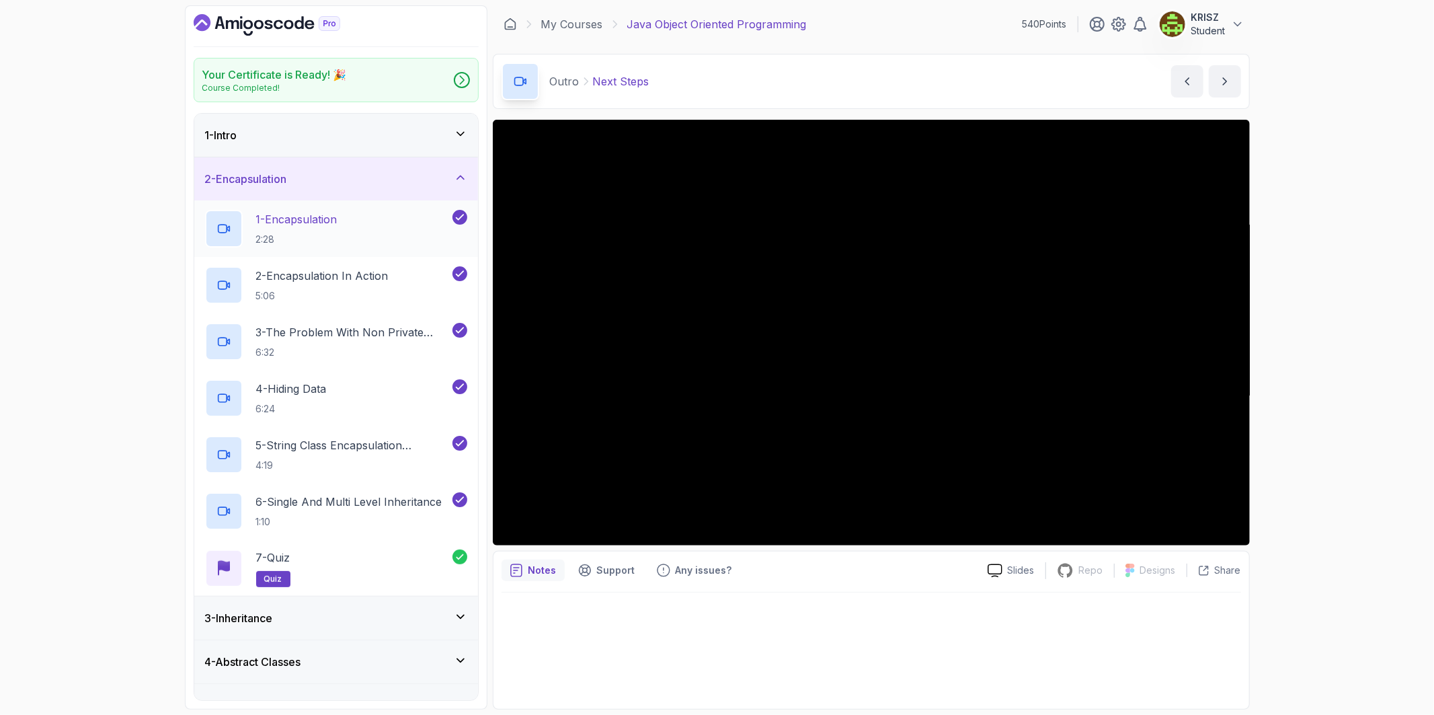
click at [315, 233] on p "2:28" at bounding box center [296, 239] width 81 height 13
